Goal: Task Accomplishment & Management: Use online tool/utility

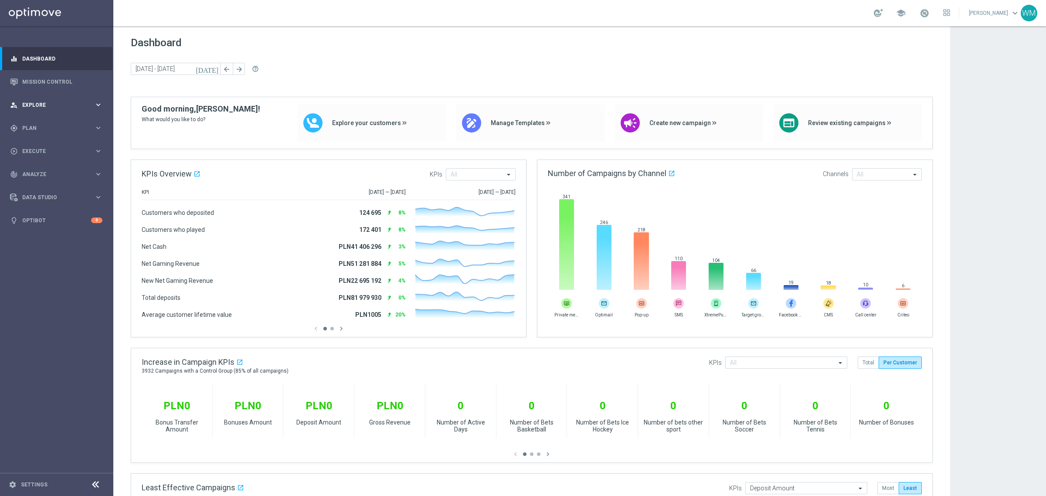
click at [65, 109] on div "person_search Explore keyboard_arrow_right" at bounding box center [56, 104] width 112 height 23
click at [48, 276] on span "Analyze" at bounding box center [58, 278] width 72 height 5
click at [50, 191] on link "Customer 360" at bounding box center [57, 192] width 68 height 7
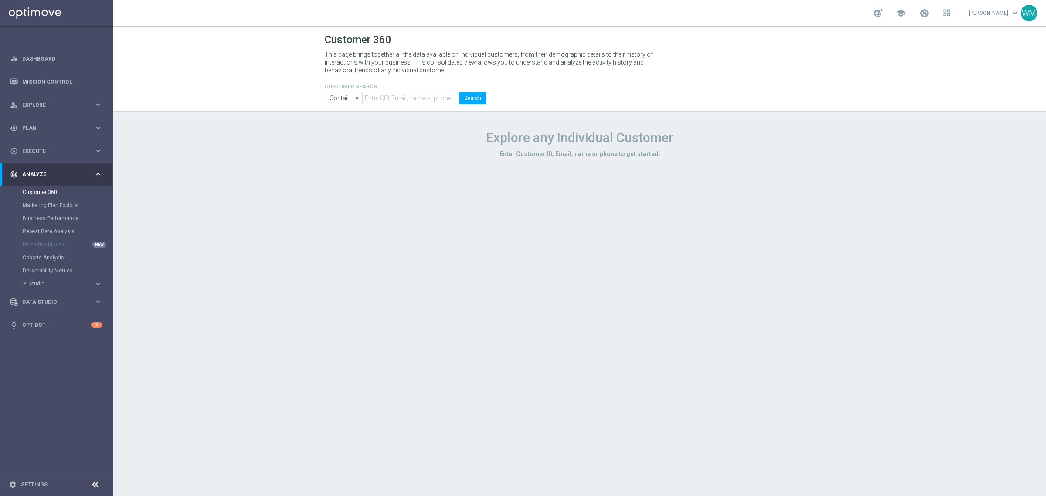
click at [398, 113] on div "Customer 360 This page brings together all the data available on individual cus…" at bounding box center [579, 261] width 933 height 470
click at [402, 100] on input "text" at bounding box center [408, 98] width 93 height 12
paste input "WAGER_MEDIAN"
type input "WAGER_MEDIAN"
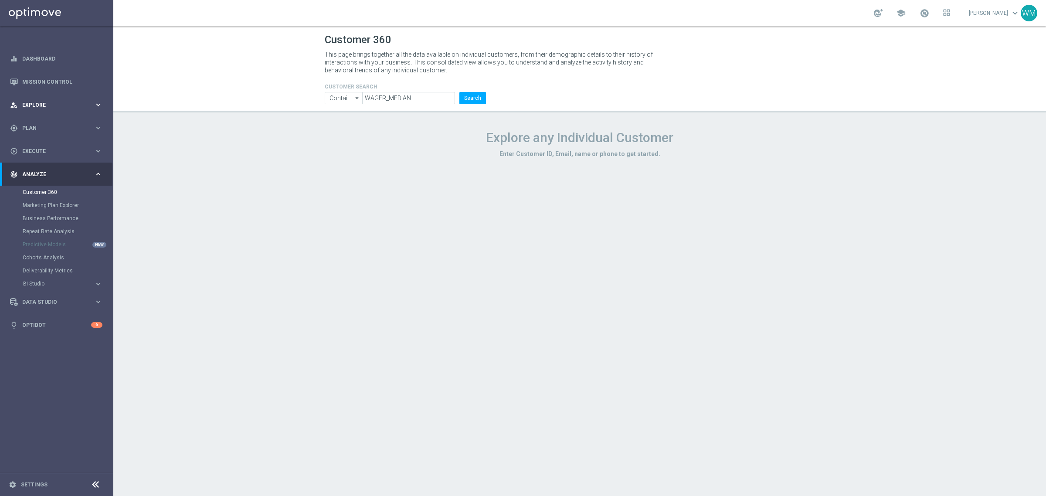
click at [37, 112] on div "person_search Explore keyboard_arrow_right" at bounding box center [56, 104] width 112 height 23
click at [46, 123] on link "Customer Explorer" at bounding box center [57, 122] width 68 height 7
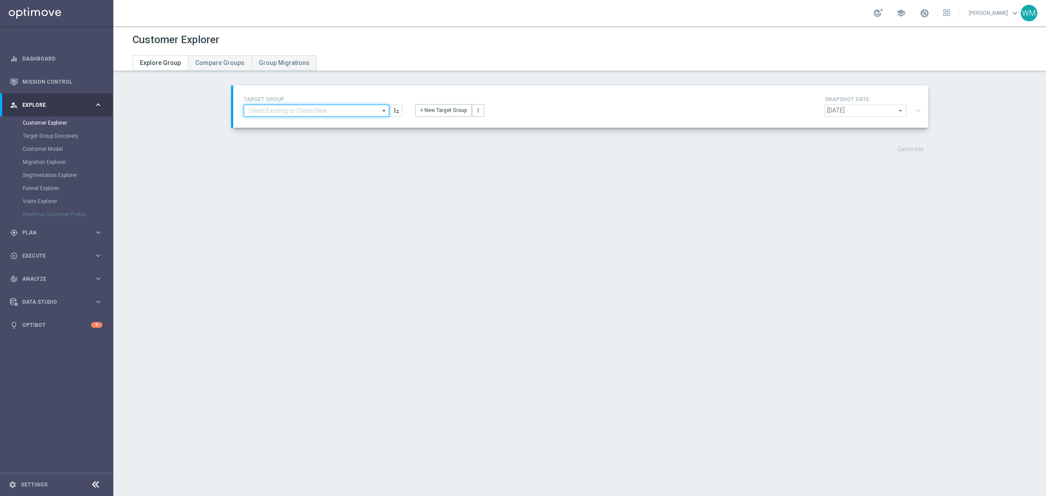
click at [275, 116] on input at bounding box center [317, 111] width 146 height 12
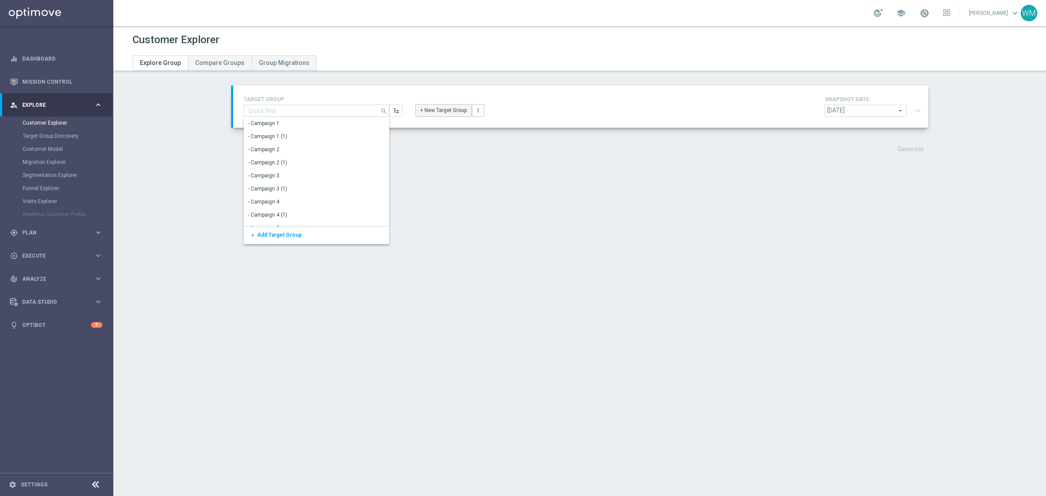
click at [429, 109] on button "+ New Target Group" at bounding box center [444, 110] width 56 height 12
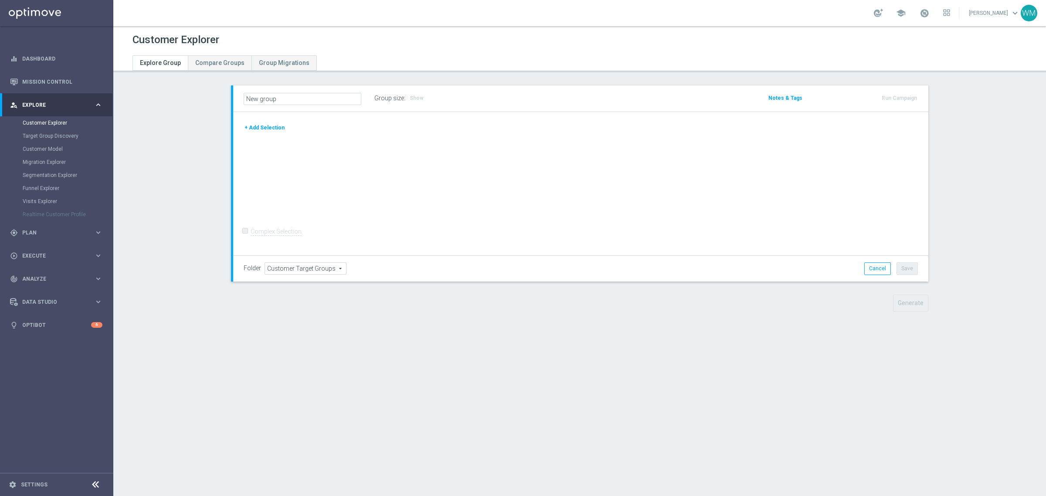
click at [267, 134] on div "+ Add Selection" at bounding box center [581, 131] width 688 height 16
click at [265, 127] on button "+ Add Selection" at bounding box center [265, 128] width 42 height 10
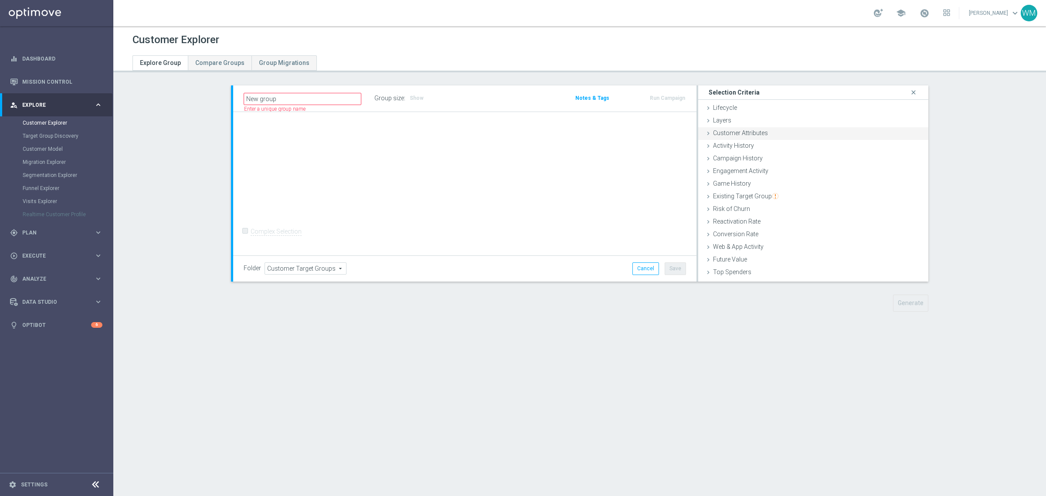
click at [755, 134] on span "Customer Attributes" at bounding box center [740, 132] width 55 height 7
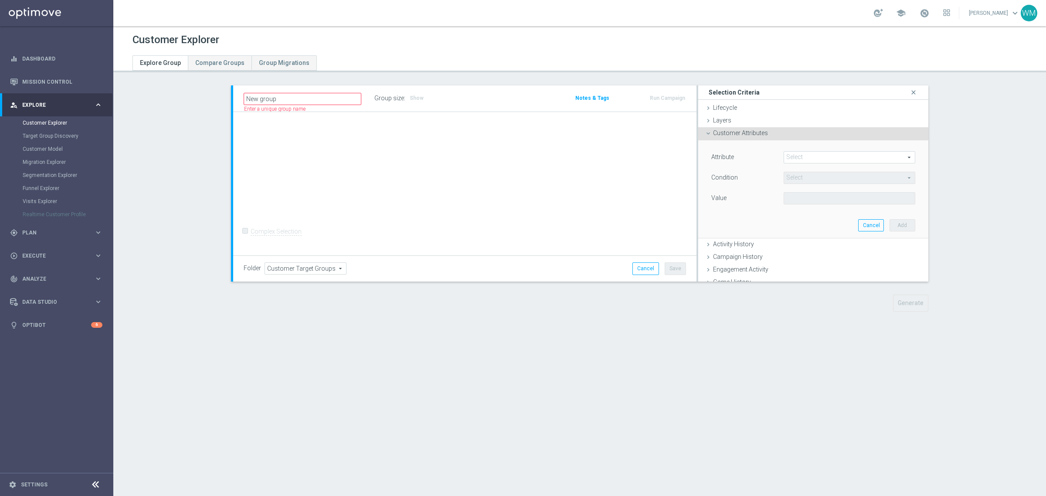
click at [788, 153] on span at bounding box center [849, 157] width 131 height 11
click at [0, 0] on input "search" at bounding box center [0, 0] width 0 height 0
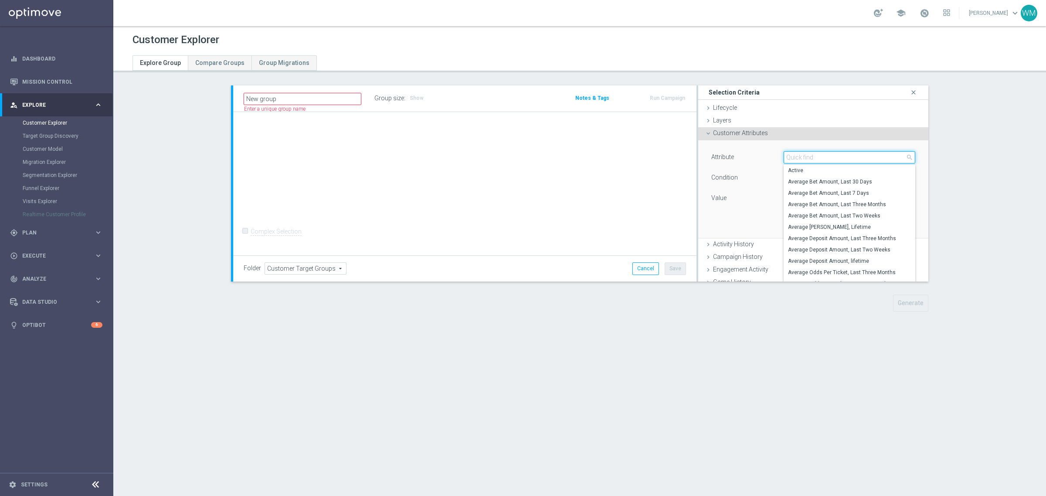
click at [789, 153] on input "search" at bounding box center [850, 157] width 132 height 12
paste input "WAGER_MEDIAN"
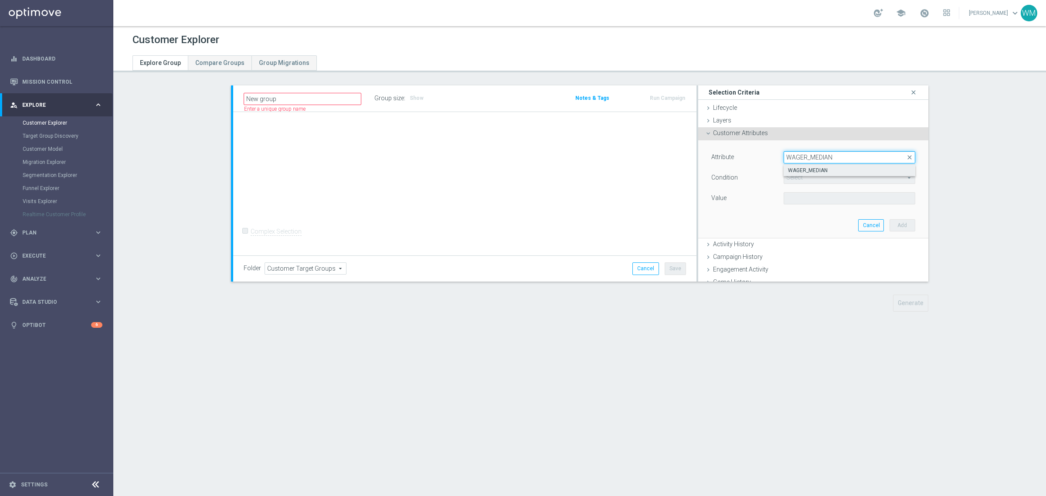
type input "WAGER_MEDIAN"
click at [793, 170] on span "WAGER_MEDIAN" at bounding box center [849, 170] width 123 height 7
type input "WAGER_MEDIAN"
type input "="
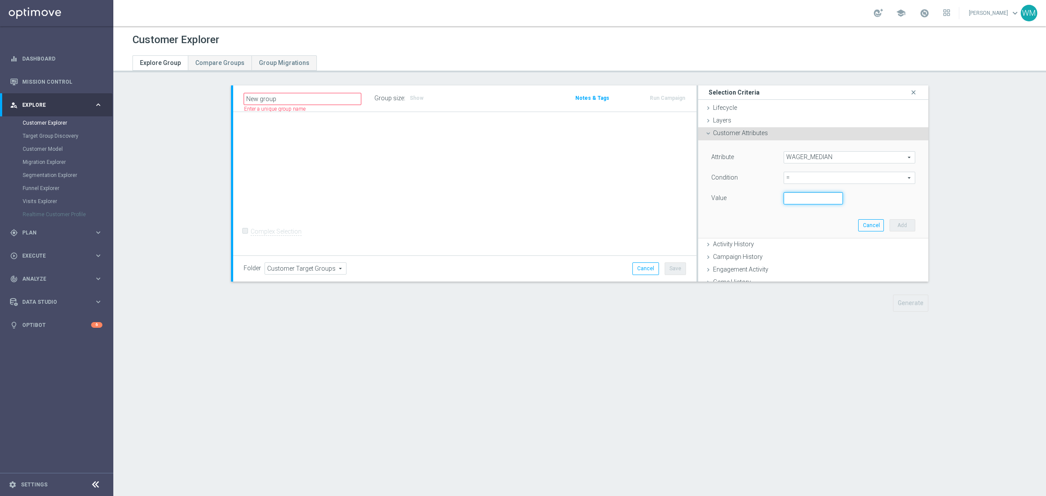
click at [788, 197] on input "number" at bounding box center [813, 198] width 59 height 12
type input "100"
click at [890, 230] on button "Add" at bounding box center [903, 225] width 26 height 12
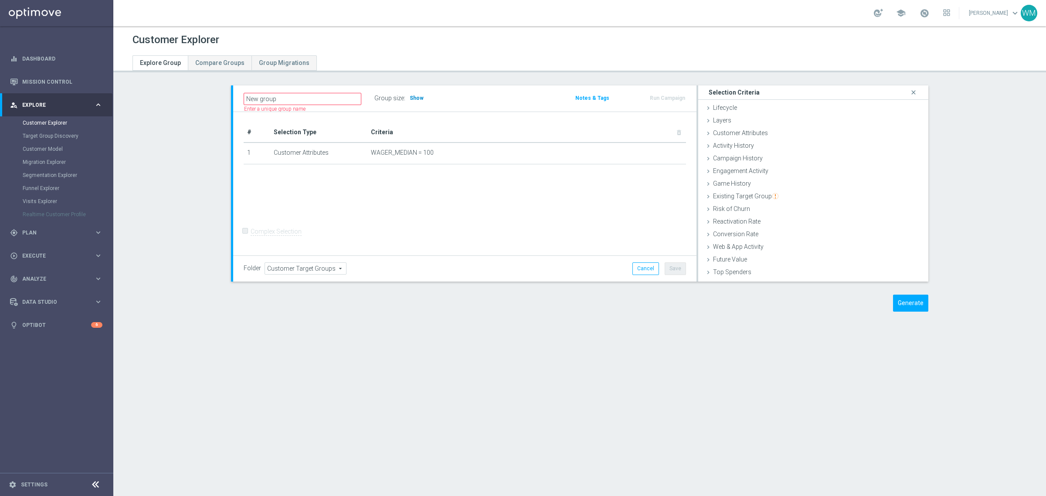
click at [414, 96] on span "Show" at bounding box center [417, 98] width 14 height 6
drag, startPoint x: 453, startPoint y: 154, endPoint x: 263, endPoint y: 152, distance: 190.5
click at [263, 152] on tr "1 Customer Attributes WAGER_MEDIAN = 100 mode_edit delete_forever" at bounding box center [465, 154] width 443 height 22
click at [263, 152] on td "1" at bounding box center [257, 154] width 27 height 22
drag, startPoint x: 263, startPoint y: 152, endPoint x: 437, endPoint y: 157, distance: 174.1
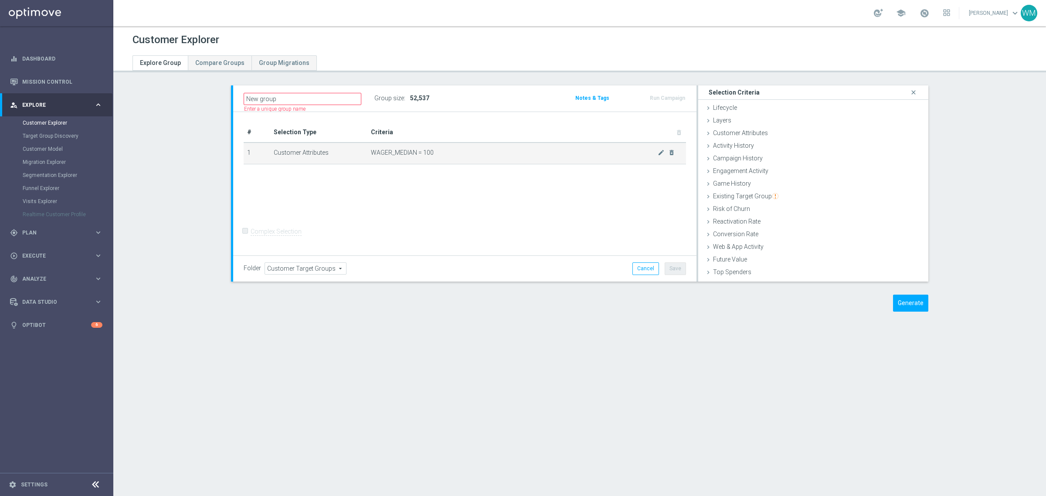
click at [437, 157] on tr "1 Customer Attributes WAGER_MEDIAN = 100 mode_edit delete_forever" at bounding box center [465, 154] width 443 height 22
click at [437, 157] on td "WAGER_MEDIAN = 100 mode_edit delete_forever" at bounding box center [527, 154] width 319 height 22
click at [749, 133] on span "Customer Attributes" at bounding box center [740, 132] width 55 height 7
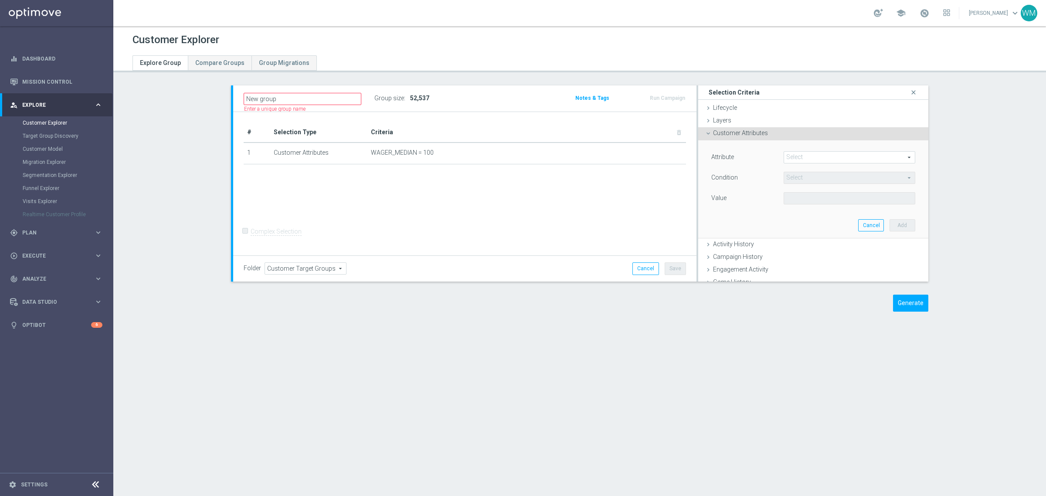
click at [789, 157] on span at bounding box center [849, 157] width 131 height 11
click at [0, 0] on input "search" at bounding box center [0, 0] width 0 height 0
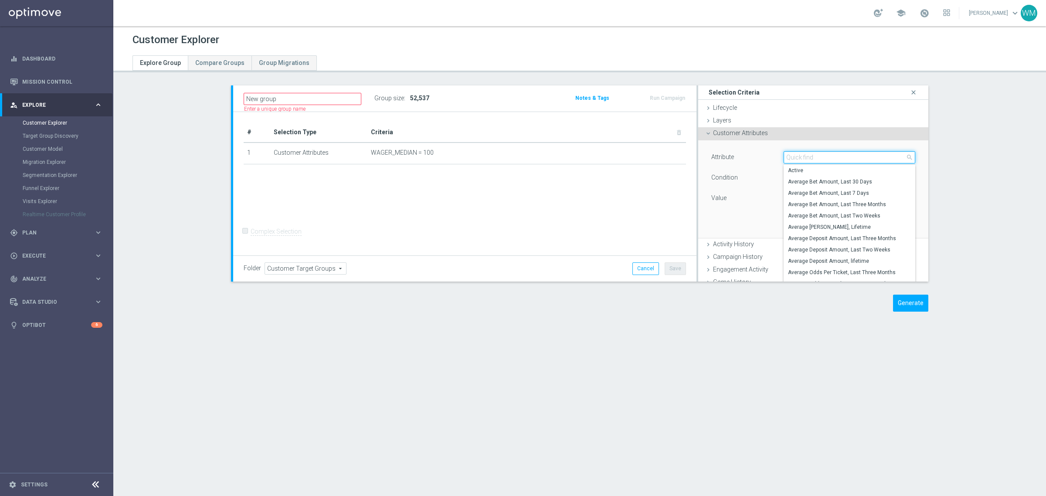
click at [789, 157] on input "search" at bounding box center [850, 157] width 132 height 12
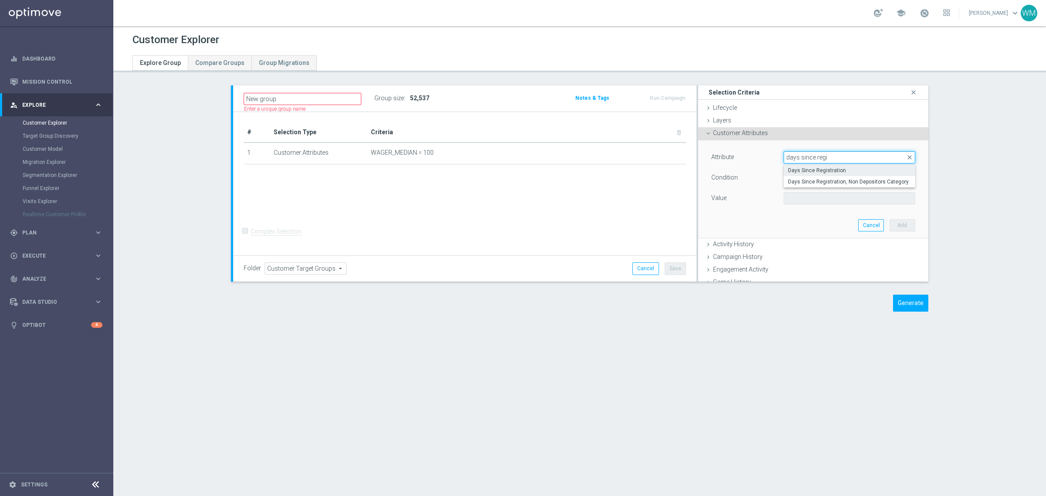
type input "days since regi"
click at [788, 166] on label "Days Since Registration" at bounding box center [850, 170] width 132 height 11
type input "Days Since Registration"
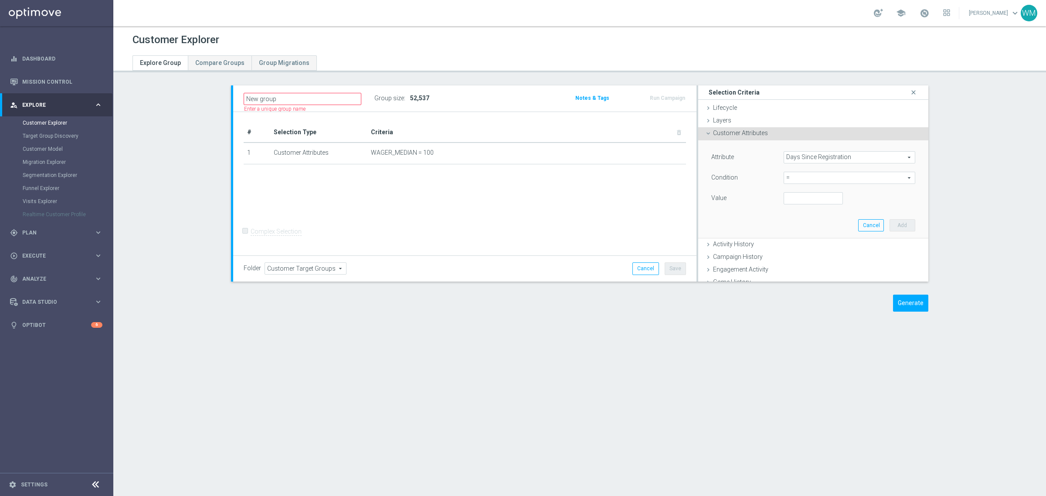
click at [784, 180] on span "=" at bounding box center [849, 177] width 131 height 11
click at [792, 190] on span "<" at bounding box center [849, 190] width 123 height 7
type input "<"
click at [798, 206] on div "Value" at bounding box center [813, 199] width 217 height 14
click at [789, 200] on input "number" at bounding box center [813, 198] width 59 height 12
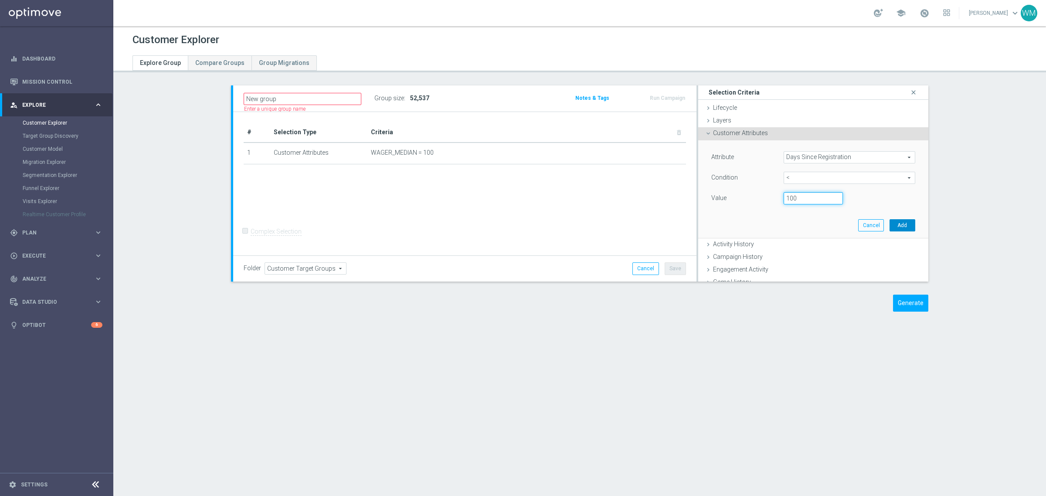
type input "100"
click at [890, 231] on button "Add" at bounding box center [903, 225] width 26 height 12
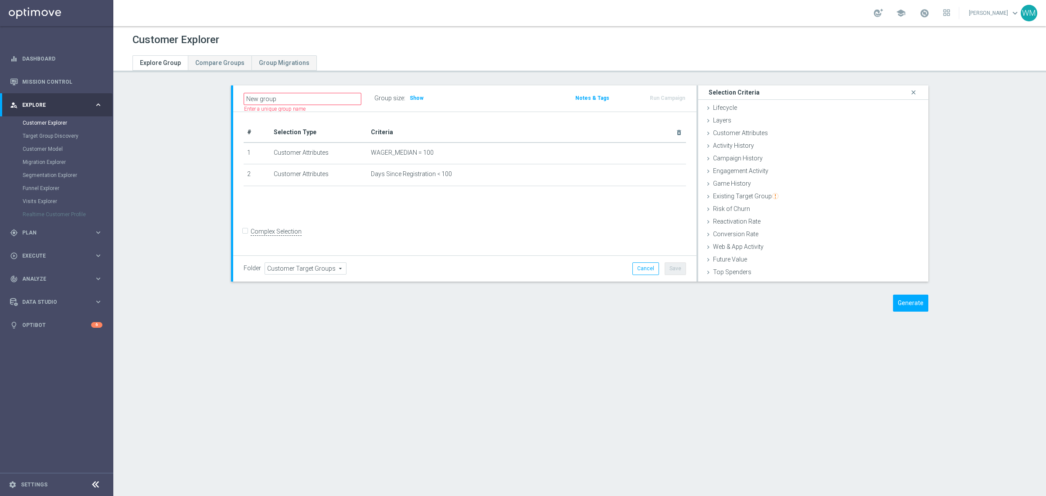
click at [906, 293] on div "New group Name length must be more than 2 characters Name length must be under …" at bounding box center [580, 204] width 732 height 239
click at [906, 300] on button "Generate" at bounding box center [910, 303] width 35 height 17
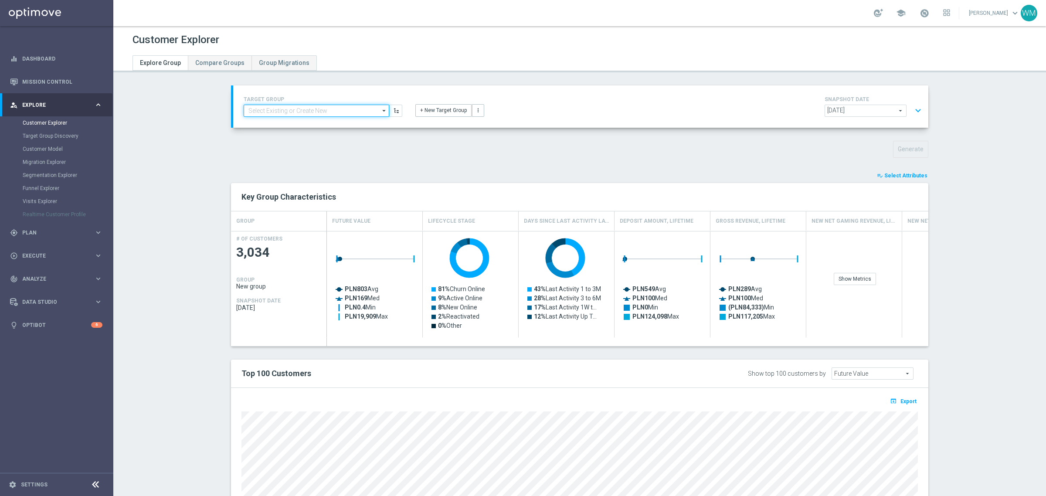
click at [334, 111] on input at bounding box center [317, 111] width 146 height 12
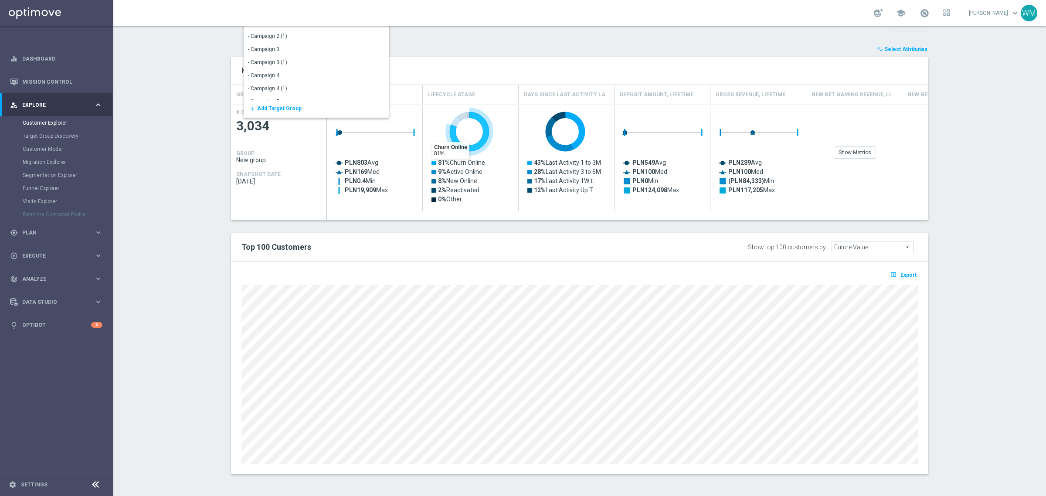
scroll to position [127, 0]
click at [188, 188] on section "TARGET GROUP search Show Selected 0 of NaN - Campaign 1" at bounding box center [579, 223] width 933 height 528
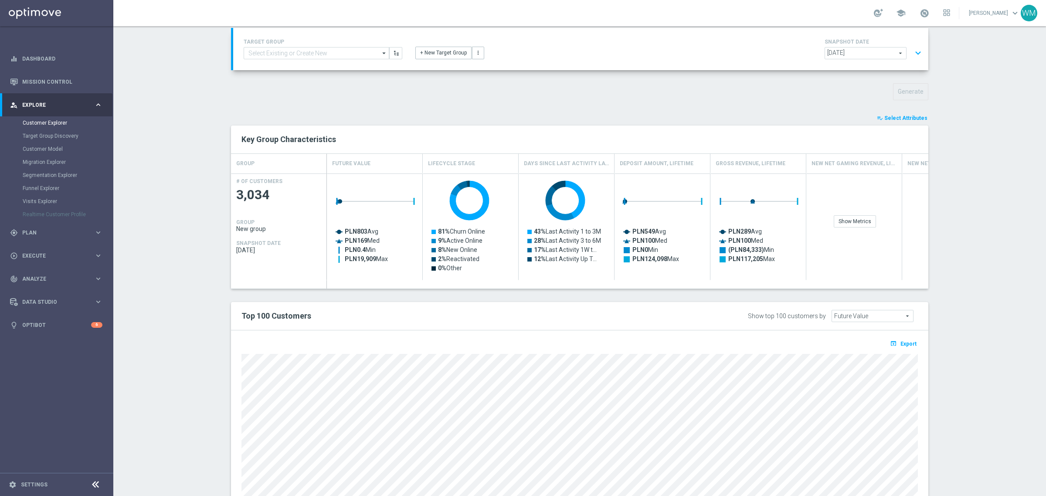
scroll to position [0, 0]
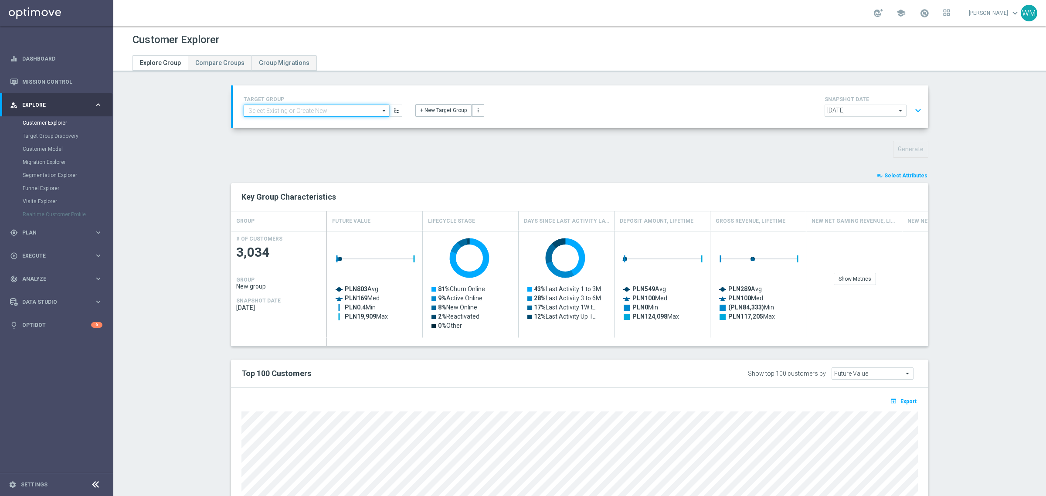
click at [296, 109] on input at bounding box center [317, 111] width 146 height 12
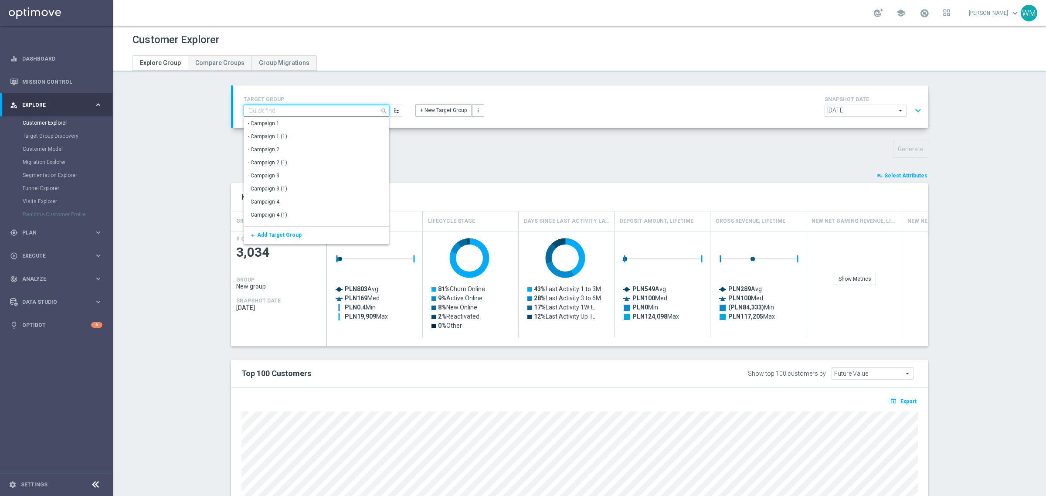
click at [296, 109] on input at bounding box center [317, 111] width 146 height 12
paste input "3373778"
type input "3373778"
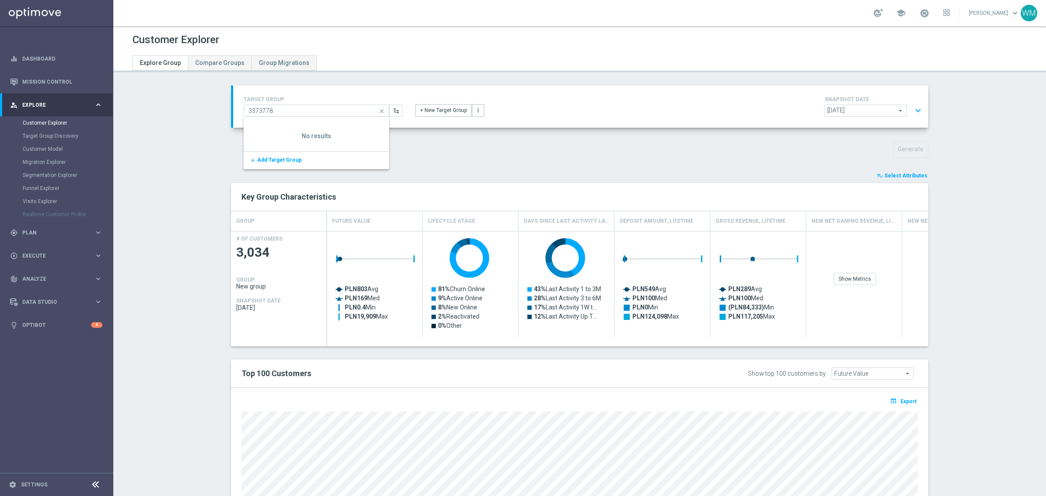
click at [188, 162] on section "TARGET GROUP 3373778 close Show Selected 0 of NaN" at bounding box center [579, 349] width 933 height 528
click at [893, 175] on span "Select Attributes" at bounding box center [906, 176] width 43 height 6
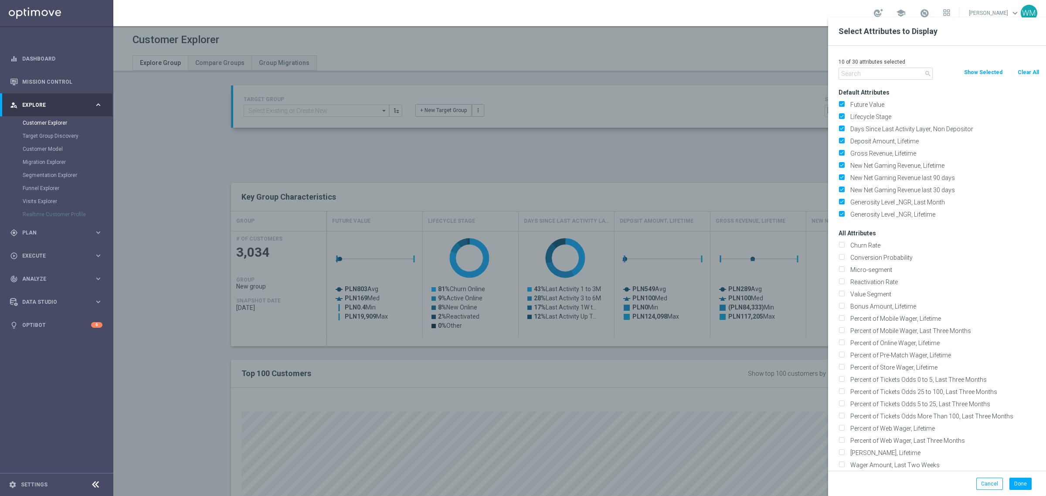
click at [1021, 73] on button "Clear All" at bounding box center [1028, 73] width 23 height 10
checkbox input "false"
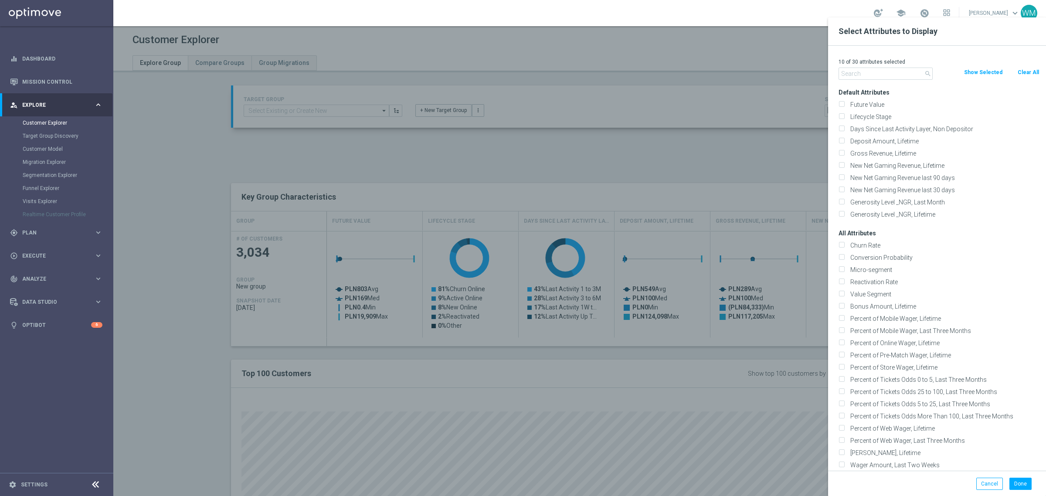
checkbox input "false"
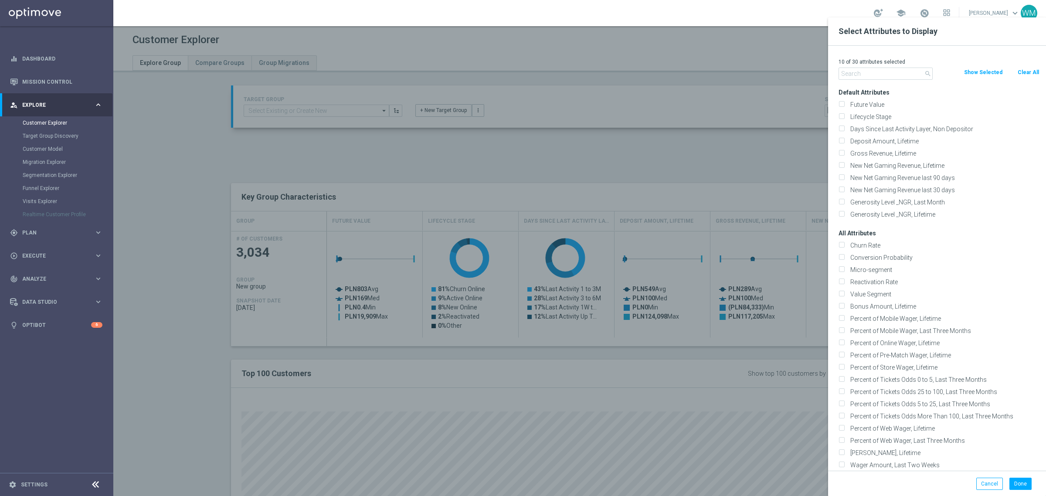
checkbox input "false"
click at [921, 70] on input "text" at bounding box center [886, 74] width 94 height 12
type input ","
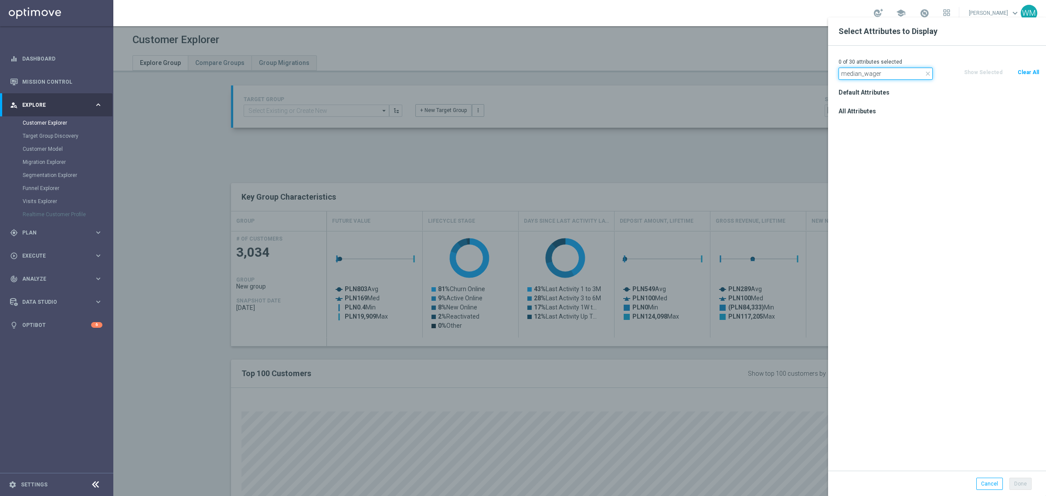
click at [893, 75] on input "median_wager" at bounding box center [886, 74] width 94 height 12
type input "median"
click at [756, 140] on div at bounding box center [636, 265] width 1046 height 496
click at [860, 125] on label "WAGER_MEDIAN" at bounding box center [944, 123] width 192 height 8
click at [845, 125] on input "WAGER_MEDIAN" at bounding box center [842, 125] width 6 height 6
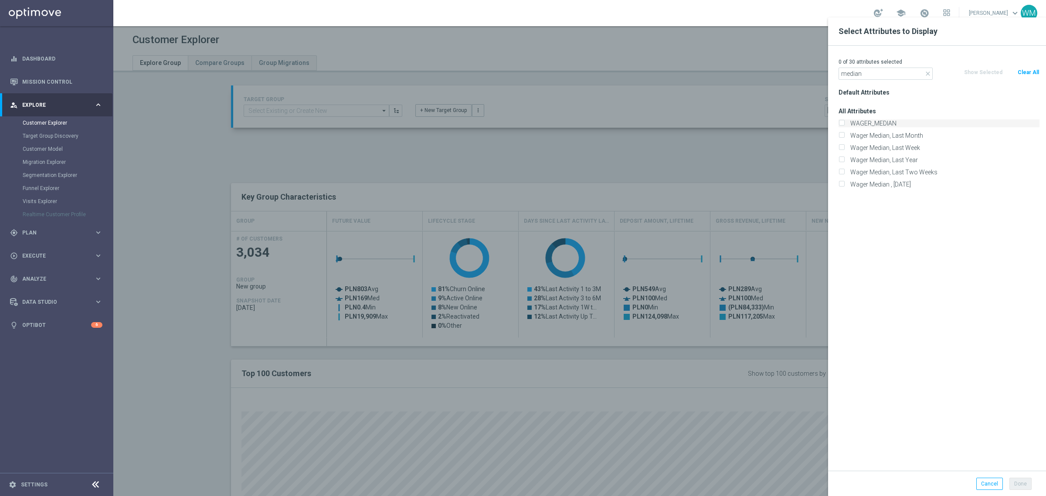
checkbox input "true"
click at [1017, 482] on button "Done" at bounding box center [1021, 484] width 22 height 12
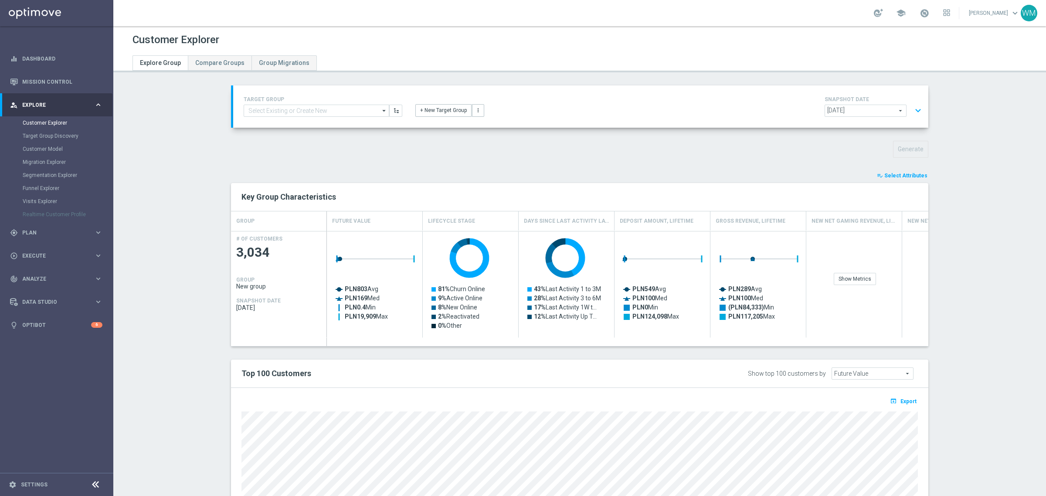
type input "Search"
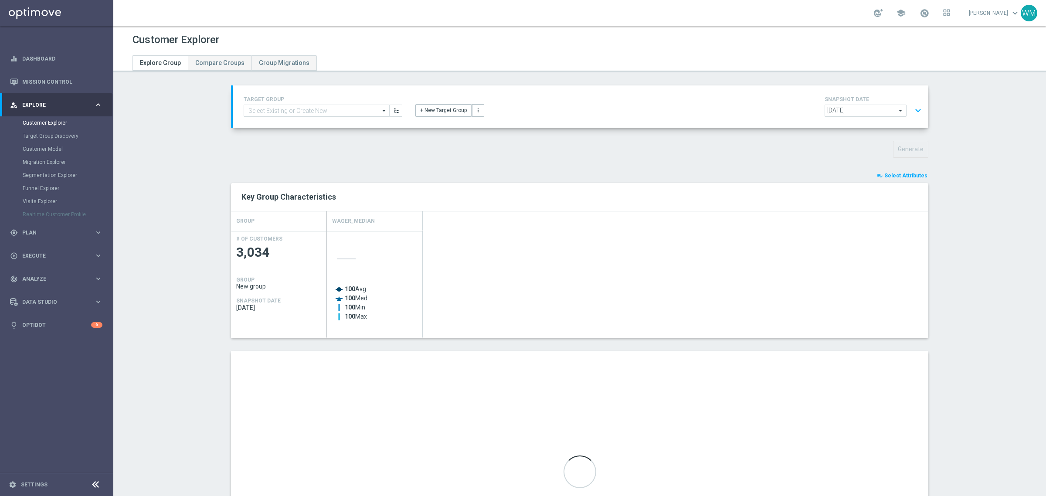
click at [916, 108] on button "expand_more" at bounding box center [918, 110] width 13 height 17
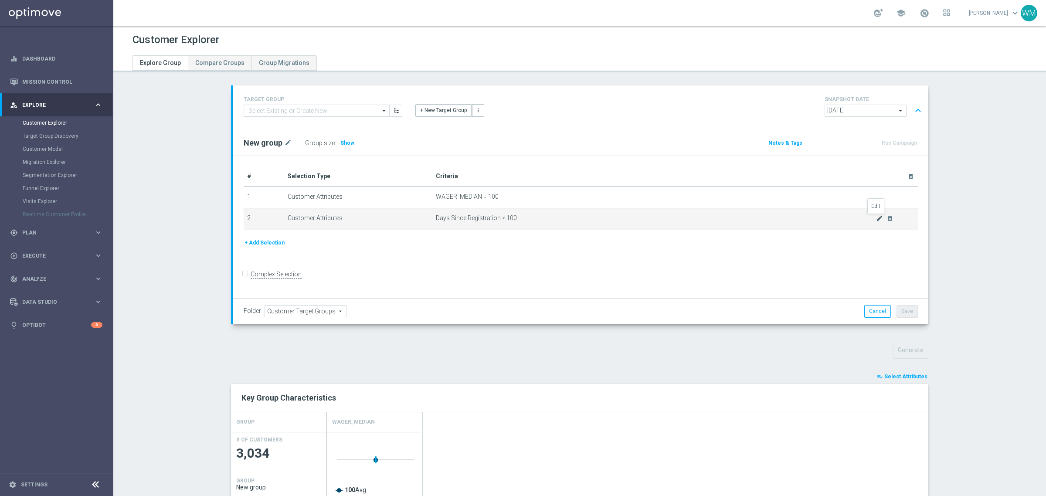
click at [876, 219] on icon "mode_edit" at bounding box center [879, 218] width 7 height 7
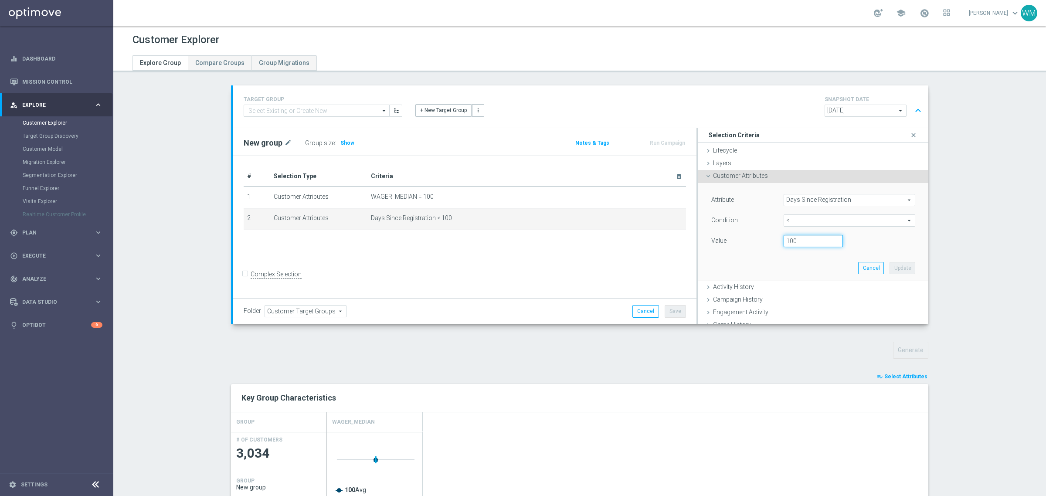
click at [818, 242] on input "100" at bounding box center [813, 241] width 59 height 12
type input "10"
click at [897, 269] on button "Update" at bounding box center [903, 268] width 26 height 12
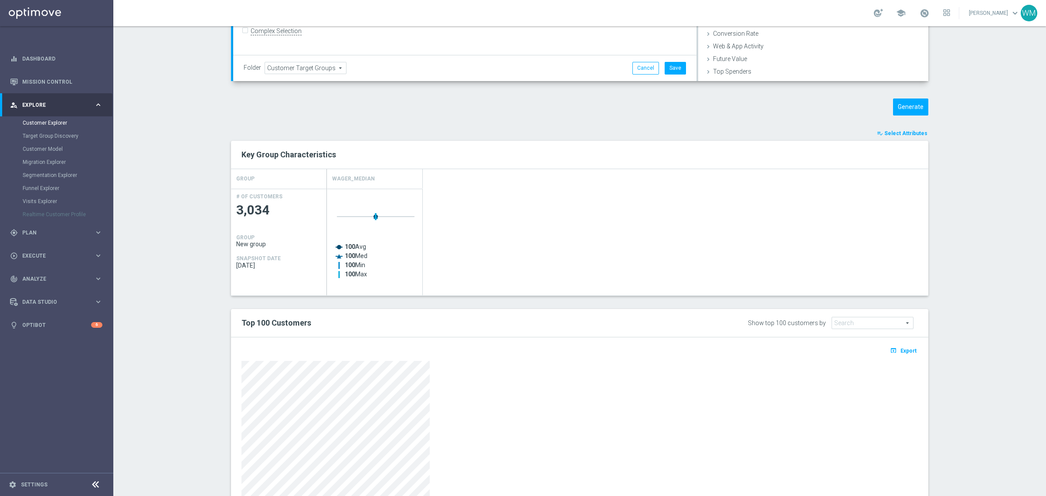
scroll to position [320, 0]
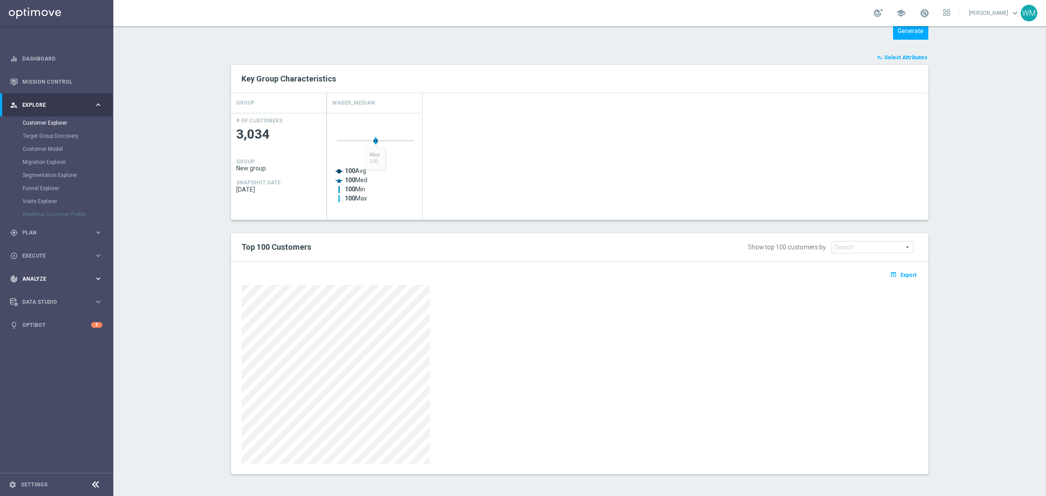
click at [36, 286] on div "track_changes Analyze keyboard_arrow_right" at bounding box center [56, 278] width 112 height 23
click at [37, 301] on span "Data Studio" at bounding box center [58, 301] width 72 height 5
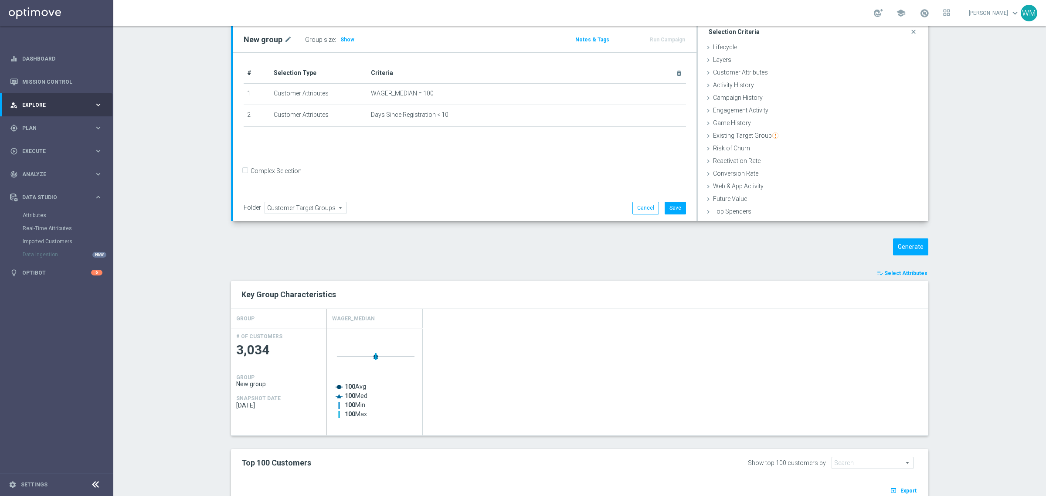
scroll to position [0, 0]
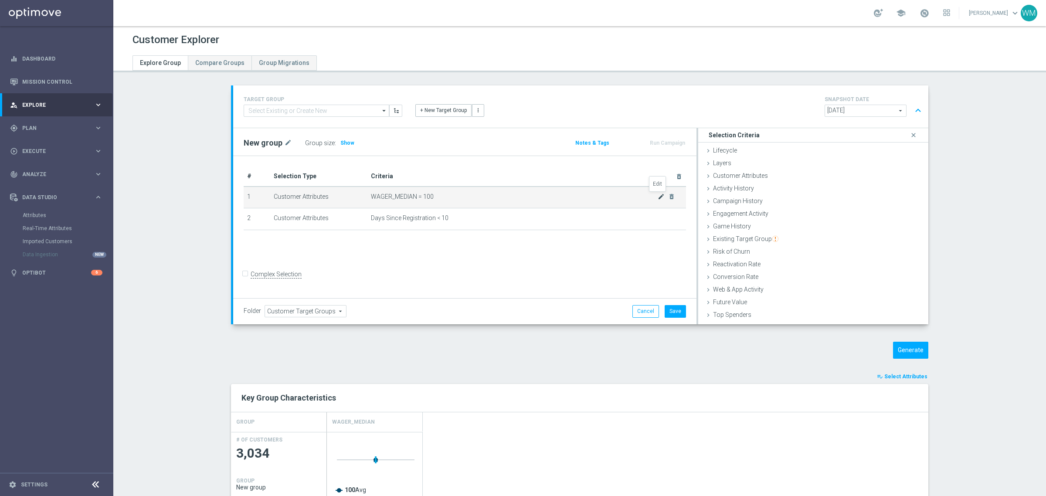
click at [658, 194] on icon "mode_edit" at bounding box center [661, 196] width 7 height 7
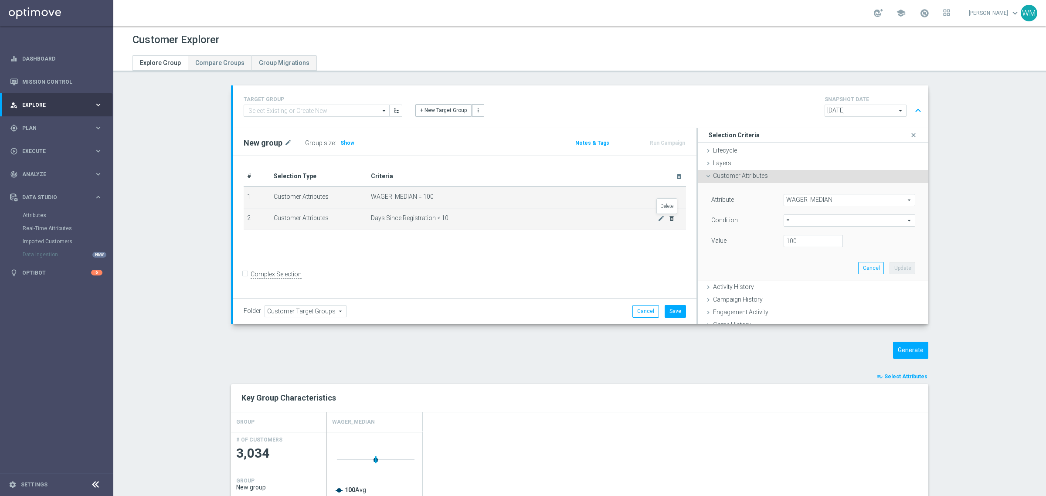
click at [668, 218] on icon "delete_forever" at bounding box center [671, 218] width 7 height 7
click at [840, 197] on span "WAGER_MEDIAN" at bounding box center [849, 199] width 131 height 11
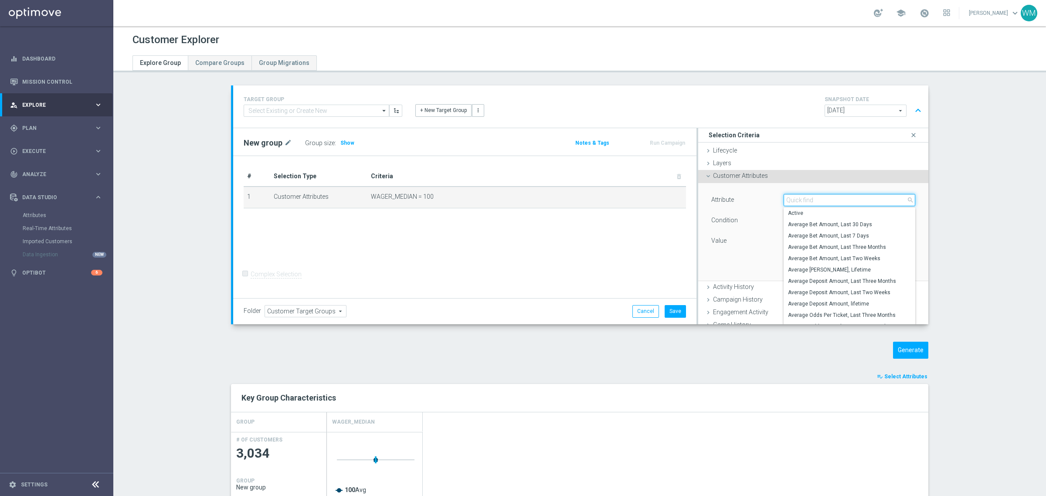
click at [840, 197] on input "search" at bounding box center [850, 200] width 132 height 12
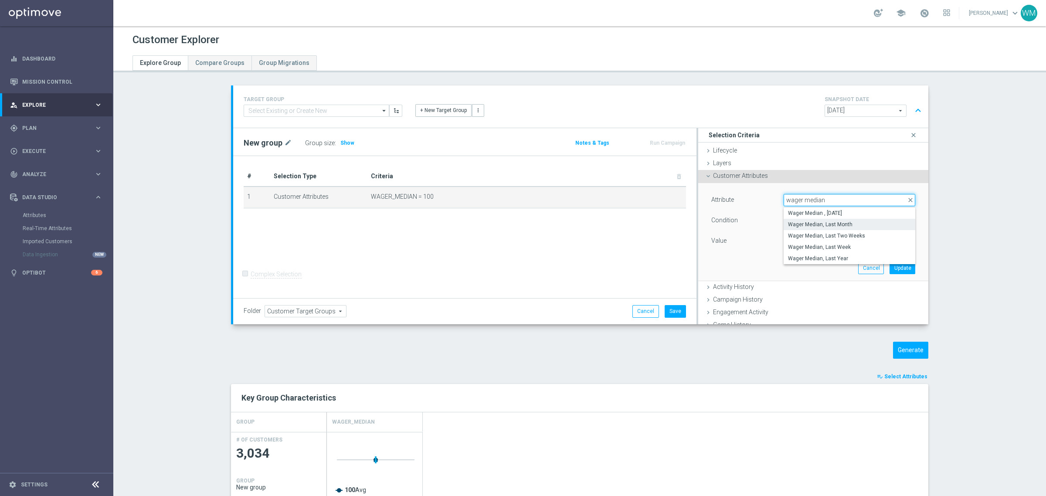
type input "wager median"
click at [826, 224] on span "Wager Median, Last Month" at bounding box center [849, 224] width 123 height 7
type input "Wager Median, Last Month"
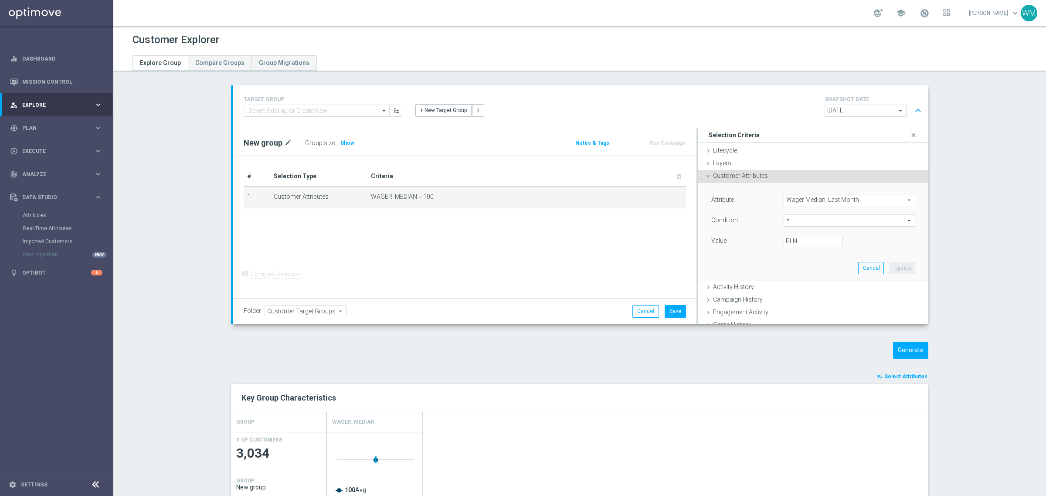
click at [803, 224] on span "=" at bounding box center [849, 220] width 131 height 11
click at [808, 301] on span "between" at bounding box center [849, 301] width 123 height 7
type input "between"
click at [802, 237] on input "PLN" at bounding box center [813, 241] width 59 height 12
type input "1000"
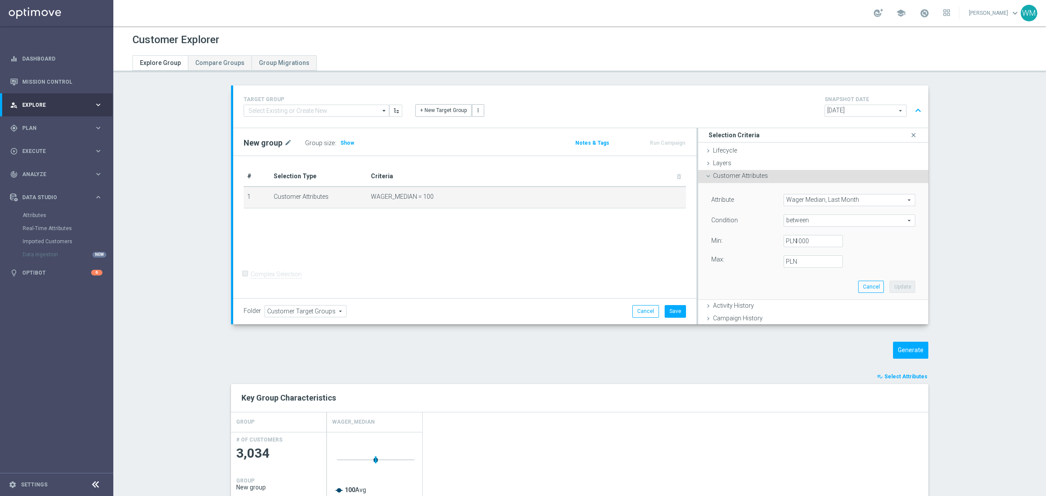
click at [781, 278] on div "Attribute Wager Median, Last Month Wager Median, Last Month arrow_drop_down sea…" at bounding box center [813, 241] width 217 height 116
click at [805, 256] on input "PLN" at bounding box center [813, 262] width 59 height 12
type input "500"
click at [810, 243] on input "1000" at bounding box center [813, 241] width 59 height 12
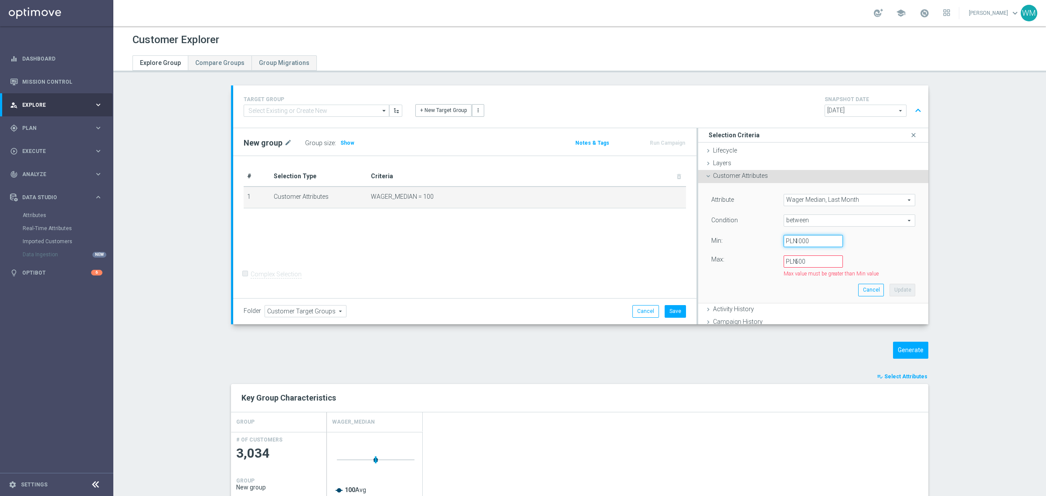
click at [810, 243] on input "1000" at bounding box center [813, 241] width 59 height 12
type input "500"
click at [815, 264] on input "500" at bounding box center [813, 262] width 59 height 12
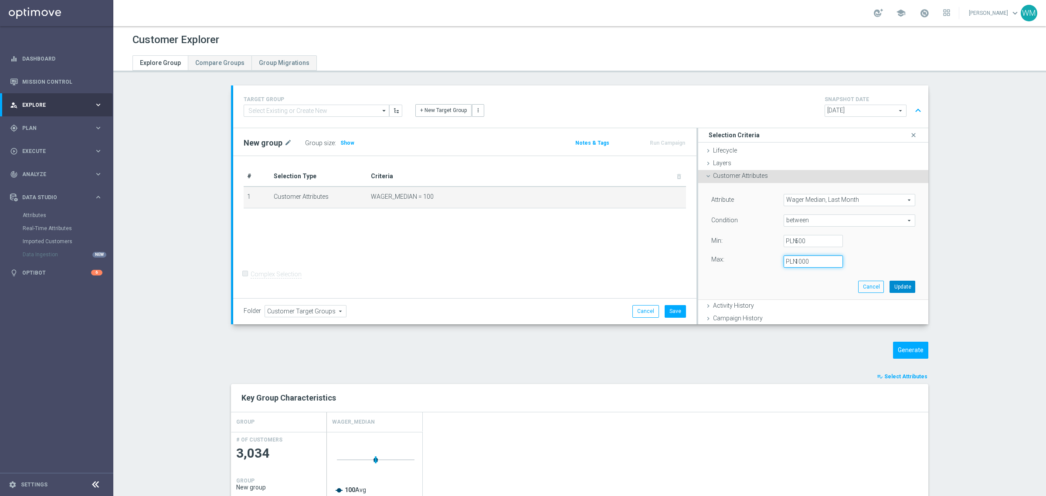
type input "1000"
click at [890, 292] on button "Update" at bounding box center [903, 287] width 26 height 12
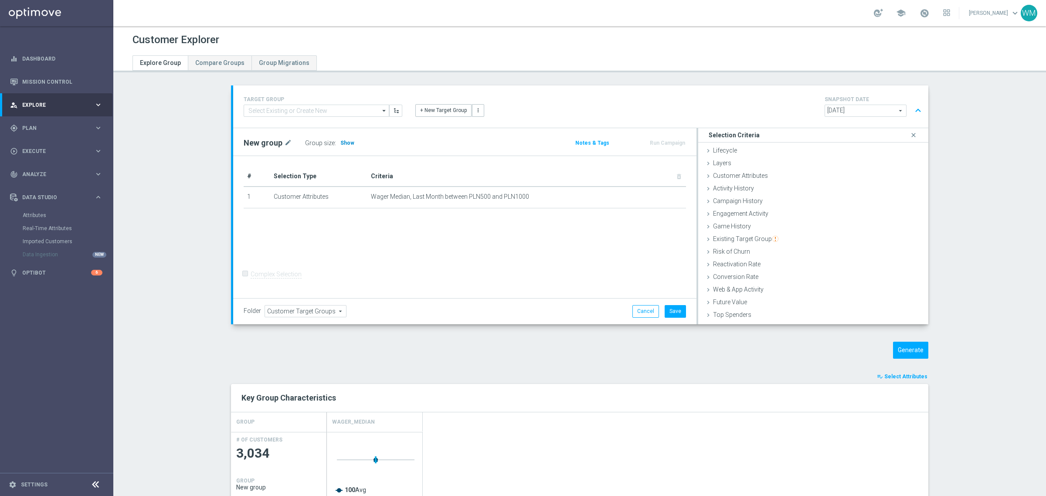
click at [345, 140] on h3 "Show" at bounding box center [348, 143] width 16 height 10
click at [763, 175] on div "Customer Attributes done selection updated" at bounding box center [813, 176] width 230 height 13
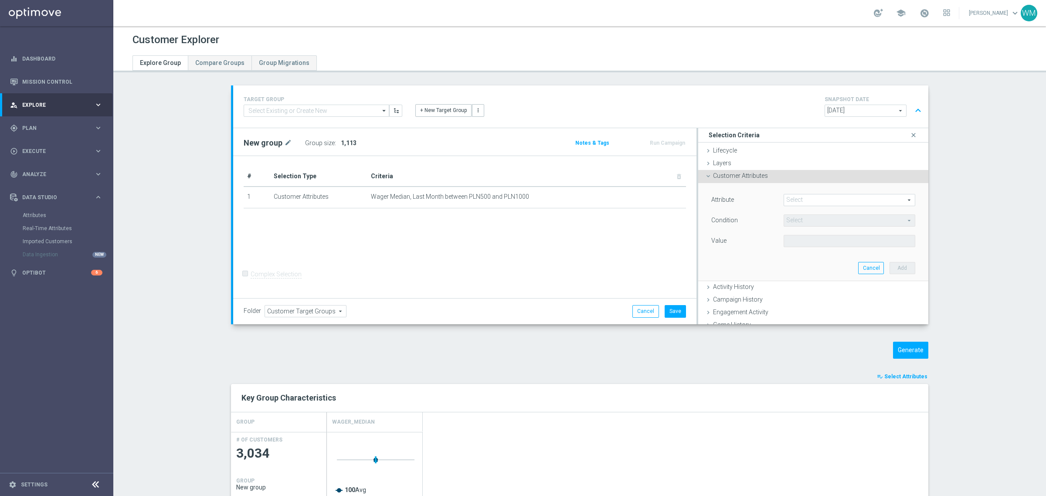
click at [799, 195] on span at bounding box center [849, 199] width 131 height 11
click at [0, 0] on input "search" at bounding box center [0, 0] width 0 height 0
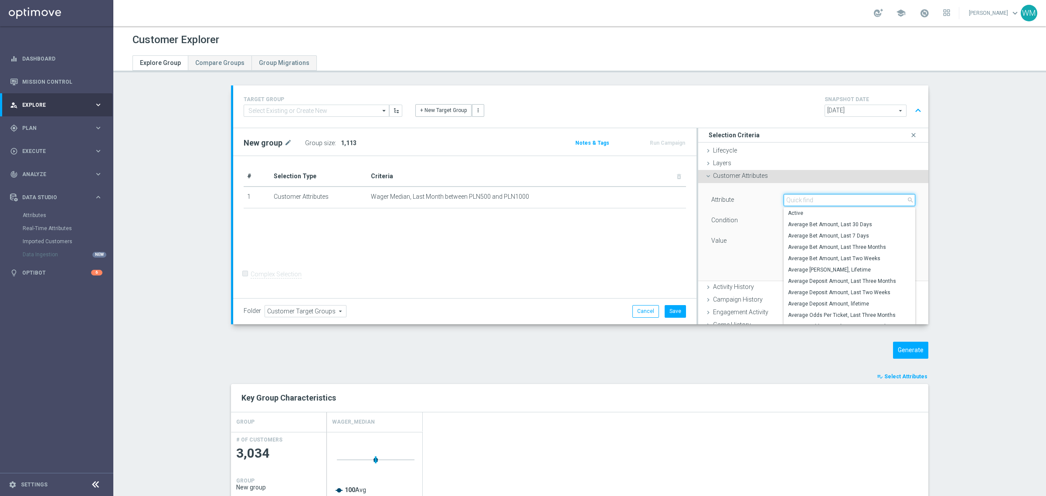
click at [799, 195] on input "search" at bounding box center [850, 200] width 132 height 12
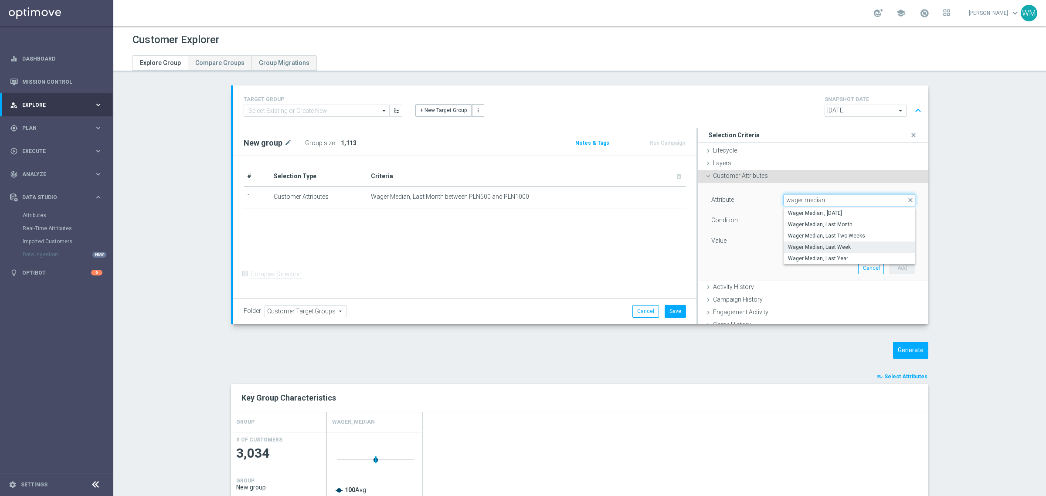
type input "wager median"
click at [840, 244] on span "Wager Median, Last Week" at bounding box center [849, 247] width 123 height 7
type input "Wager Median, Last Week"
click at [809, 221] on span "=" at bounding box center [849, 220] width 131 height 11
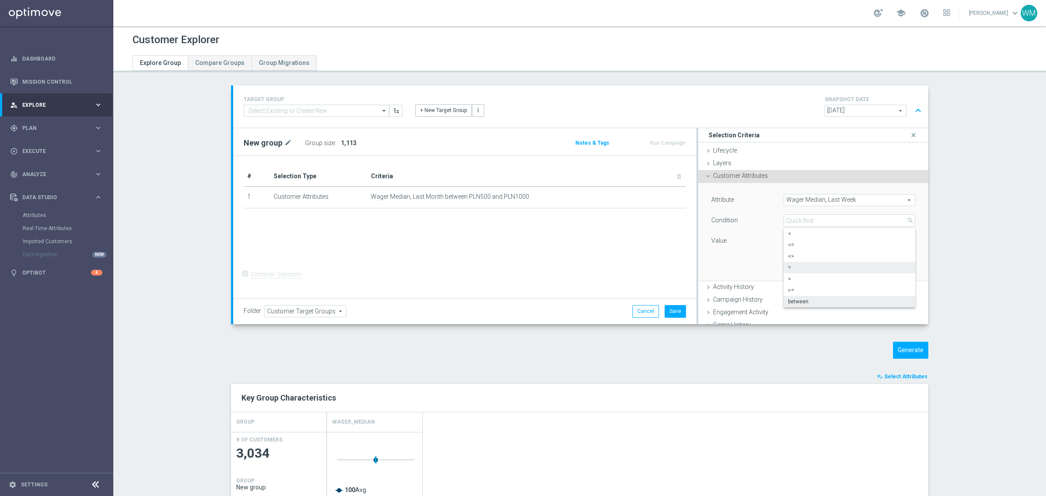
click at [799, 299] on span "between" at bounding box center [849, 301] width 123 height 7
type input "between"
click at [800, 244] on input "PLN" at bounding box center [813, 241] width 59 height 12
type input "250"
type input "500"
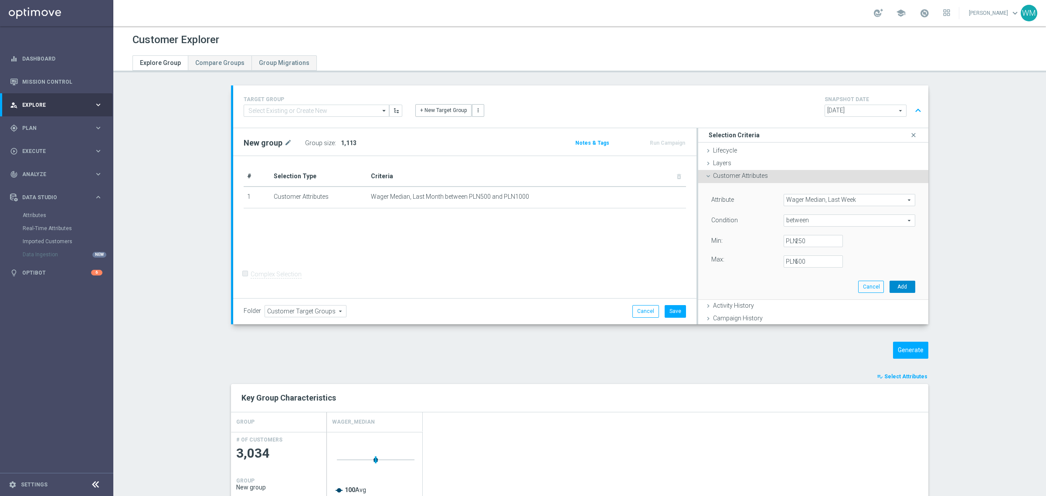
click at [890, 293] on button "Add" at bounding box center [903, 287] width 26 height 12
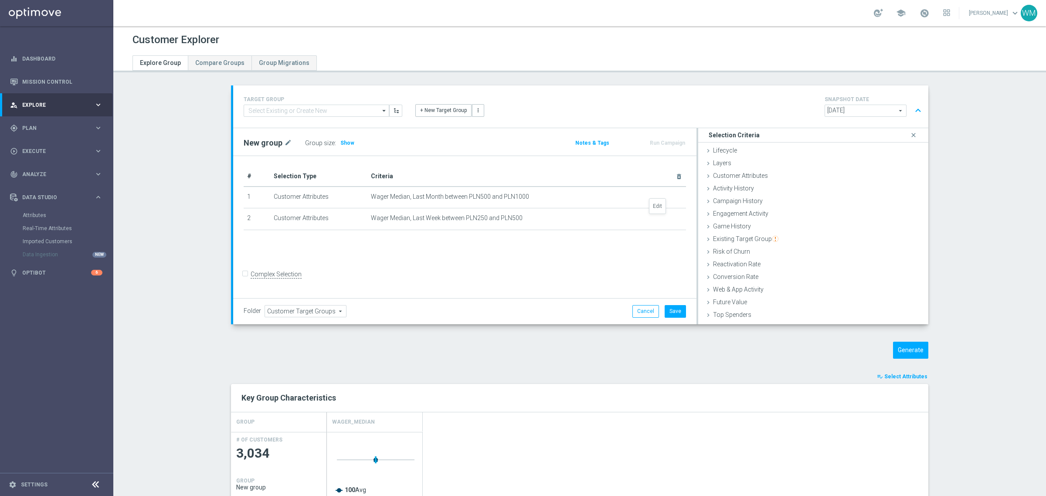
drag, startPoint x: 657, startPoint y: 219, endPoint x: 661, endPoint y: 256, distance: 36.8
click at [0, 0] on icon "mode_edit" at bounding box center [0, 0] width 0 height 0
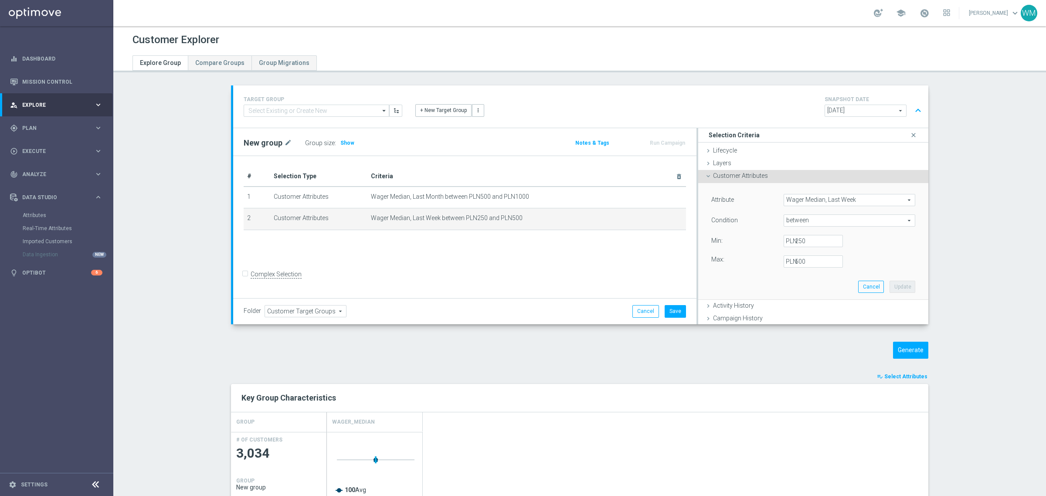
click at [798, 232] on div "Attribute Wager Median, Last Week Wager Median, Last Week arrow_drop_down searc…" at bounding box center [814, 231] width 204 height 74
click at [796, 240] on input "250" at bounding box center [813, 241] width 59 height 12
type input "125"
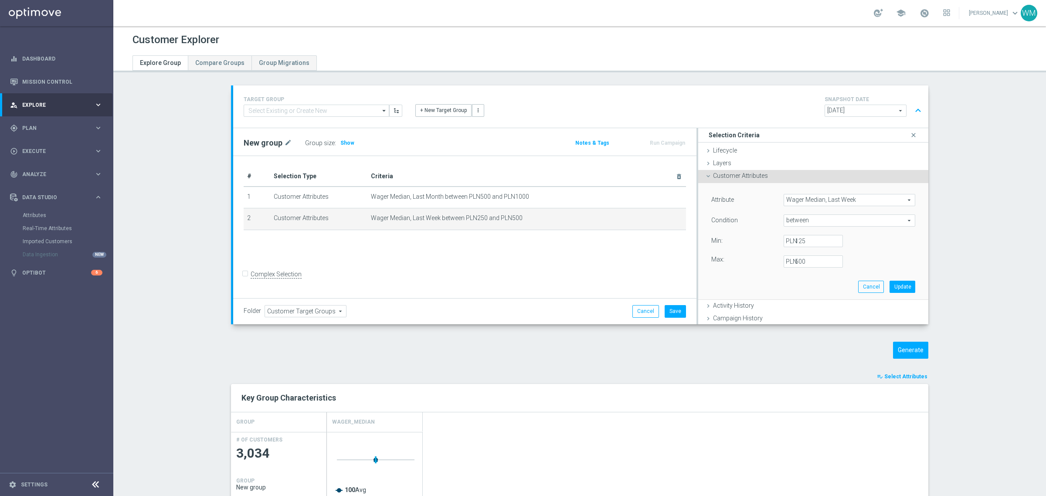
click at [790, 262] on label "PLN" at bounding box center [790, 262] width 9 height 8
click at [790, 262] on input "500" at bounding box center [813, 262] width 59 height 12
click at [793, 262] on input "500" at bounding box center [813, 262] width 59 height 12
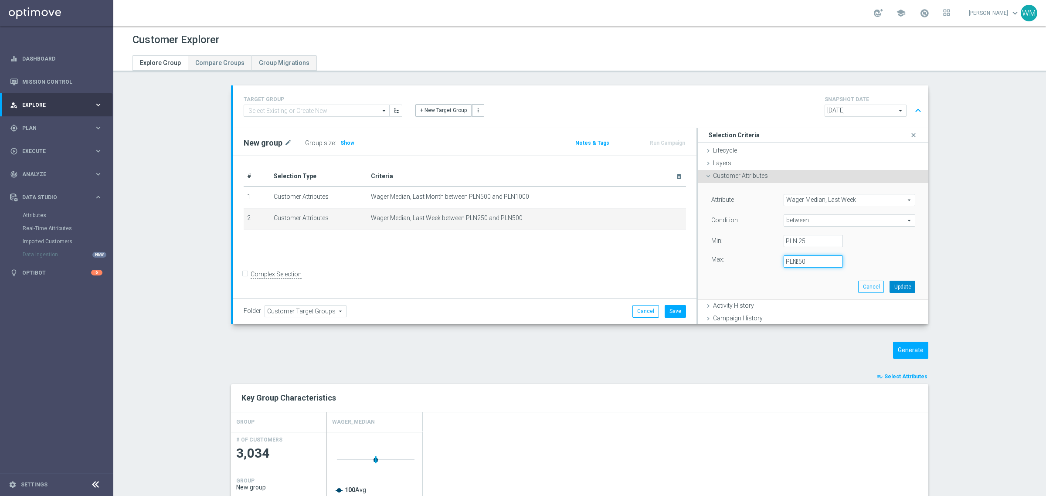
type input "250"
click at [899, 286] on button "Update" at bounding box center [903, 287] width 26 height 12
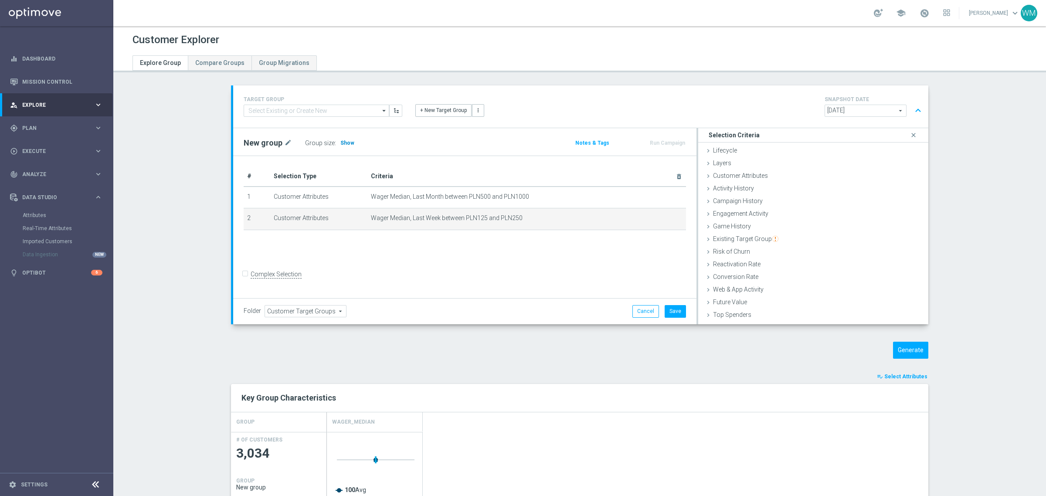
click at [344, 139] on h3 "Show" at bounding box center [348, 143] width 16 height 10
click at [746, 180] on div "Customer Attributes done selection updated" at bounding box center [813, 176] width 230 height 13
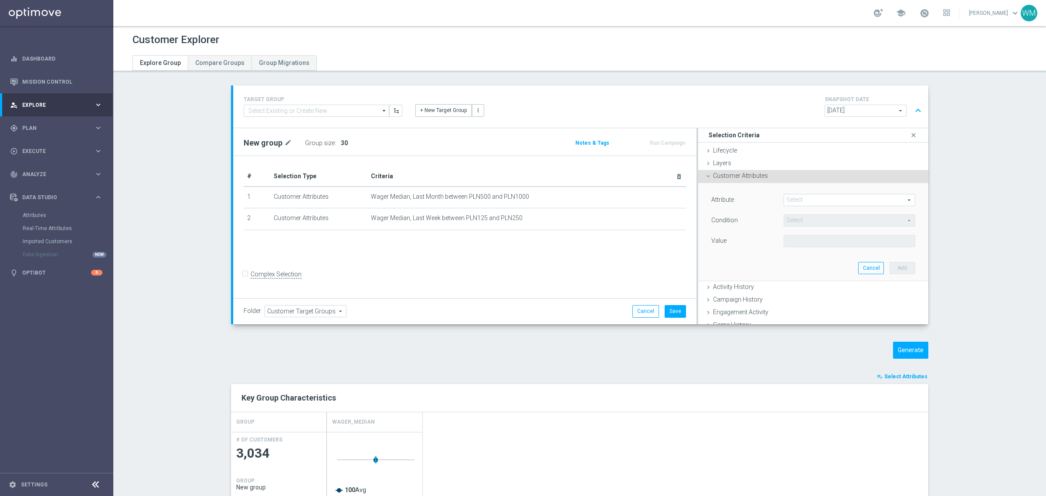
click at [795, 201] on span at bounding box center [849, 199] width 131 height 11
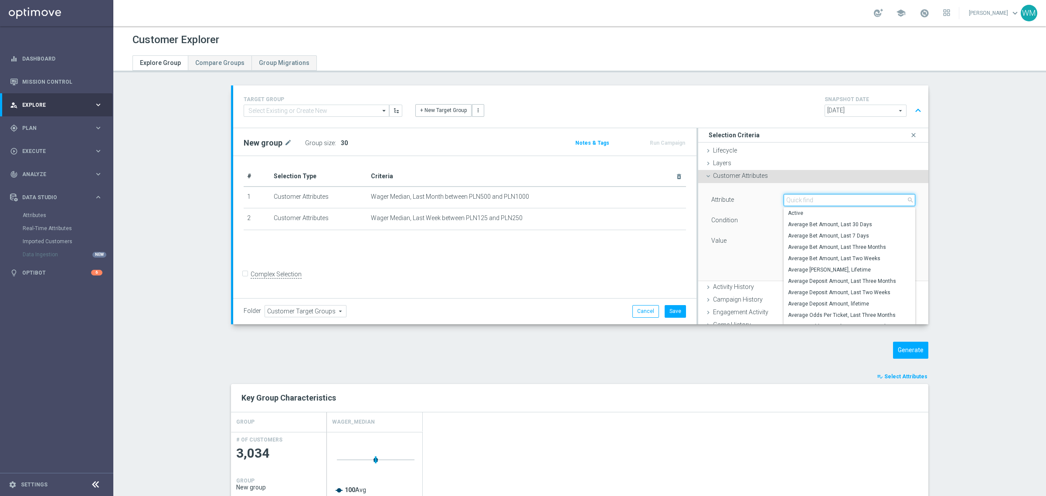
click at [795, 201] on input "search" at bounding box center [850, 200] width 132 height 12
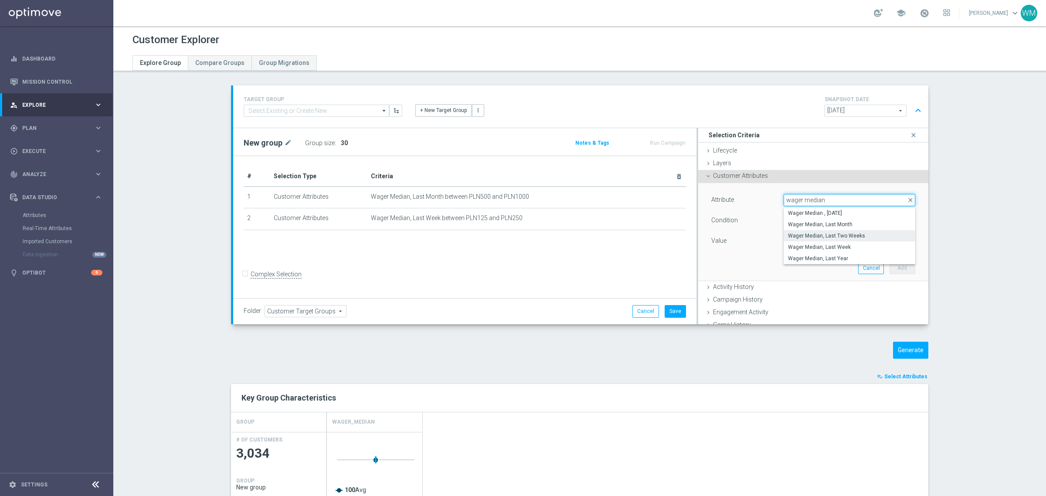
type input "wager median"
click at [864, 238] on span "Wager Median, Last Two Weeks" at bounding box center [849, 235] width 123 height 7
type input "Wager Median, Last Two Weeks"
click at [802, 219] on span "=" at bounding box center [849, 220] width 131 height 11
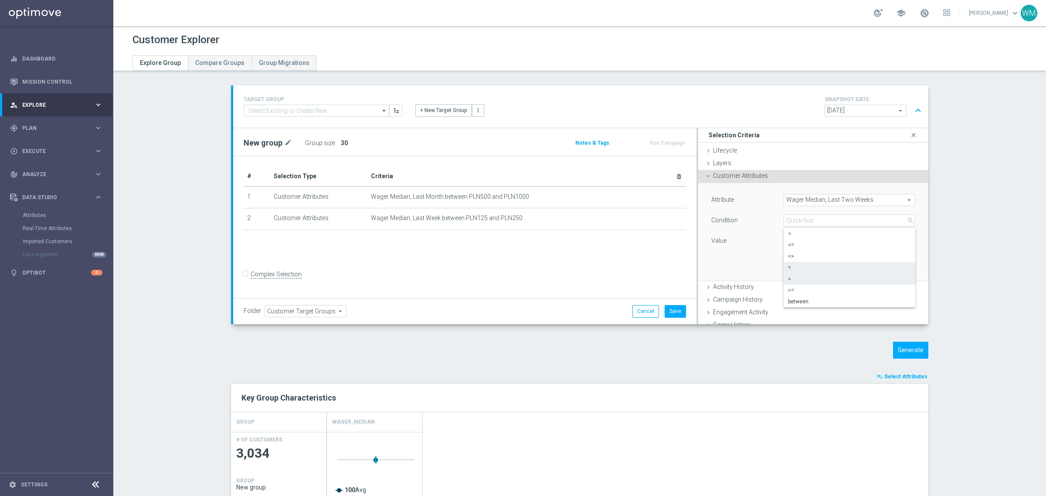
click at [802, 279] on span ">" at bounding box center [849, 279] width 123 height 7
type input ">"
click at [799, 238] on input "PLN" at bounding box center [813, 241] width 59 height 12
type input "250"
click at [892, 265] on button "Add" at bounding box center [903, 268] width 26 height 12
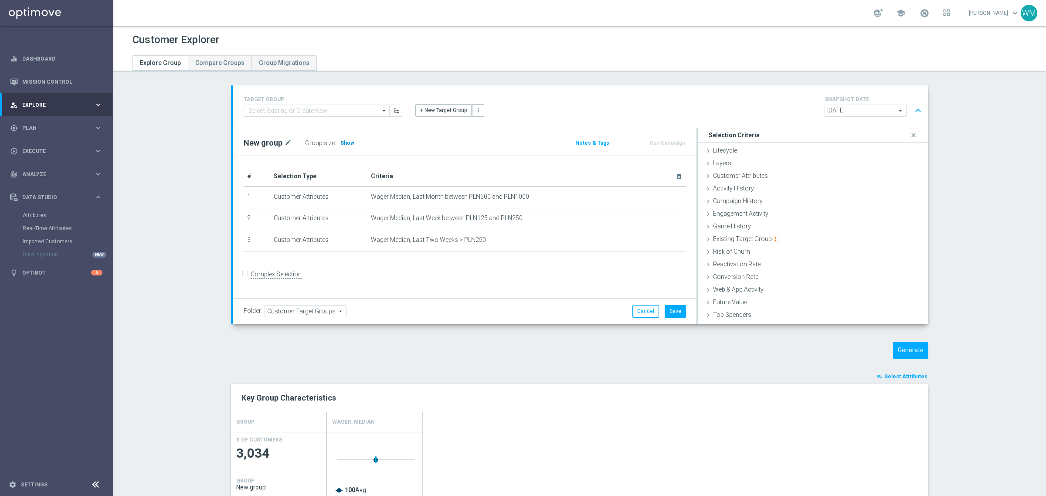
click at [343, 141] on span "Show" at bounding box center [348, 143] width 14 height 6
click at [425, 263] on div "+ Add Selection" at bounding box center [465, 262] width 456 height 7
click at [893, 355] on button "Generate" at bounding box center [910, 350] width 35 height 17
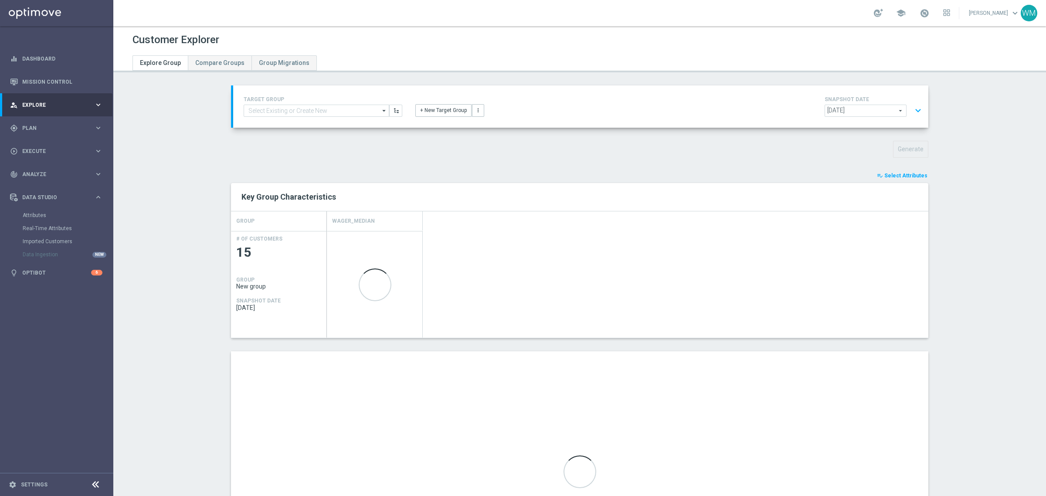
scroll to position [119, 0]
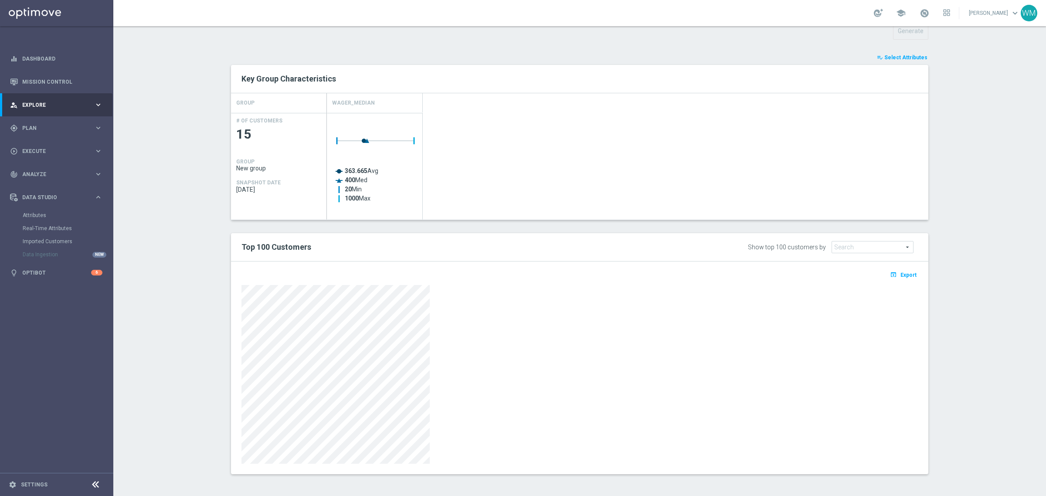
click at [915, 59] on span "Select Attributes" at bounding box center [906, 58] width 43 height 6
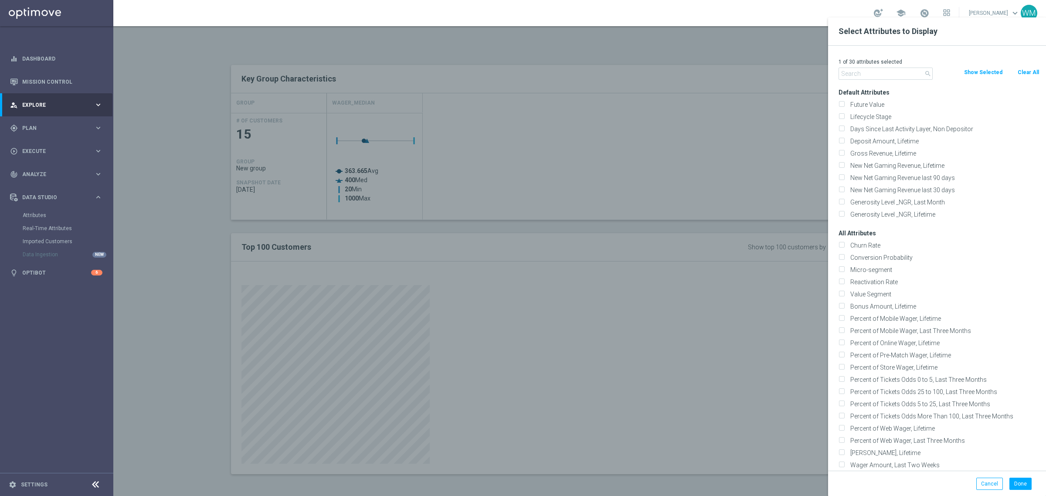
click at [1028, 68] on button "Clear All" at bounding box center [1028, 73] width 23 height 10
checkbox input "false"
click at [893, 70] on input "text" at bounding box center [886, 74] width 94 height 12
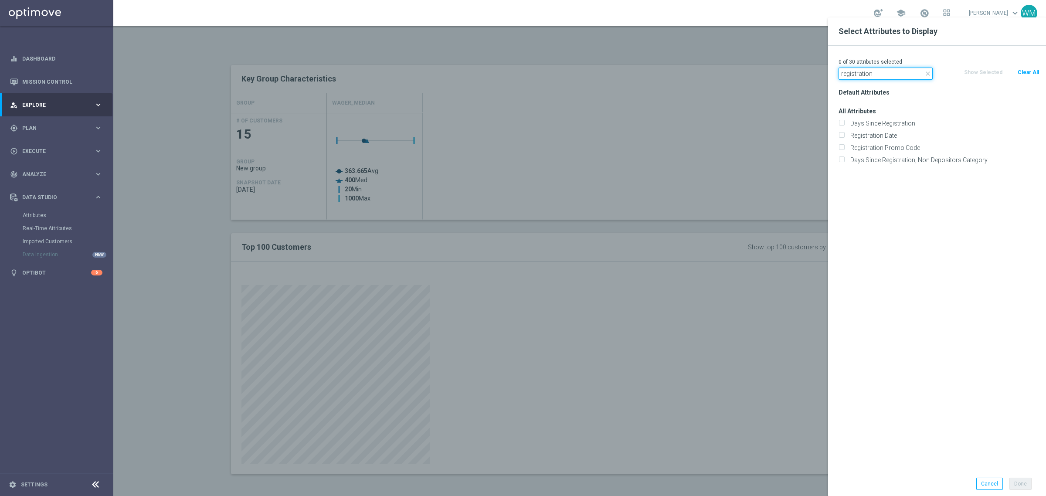
type input "registration"
click at [675, 129] on div at bounding box center [636, 265] width 1046 height 496
click at [991, 485] on button "Cancel" at bounding box center [990, 484] width 27 height 12
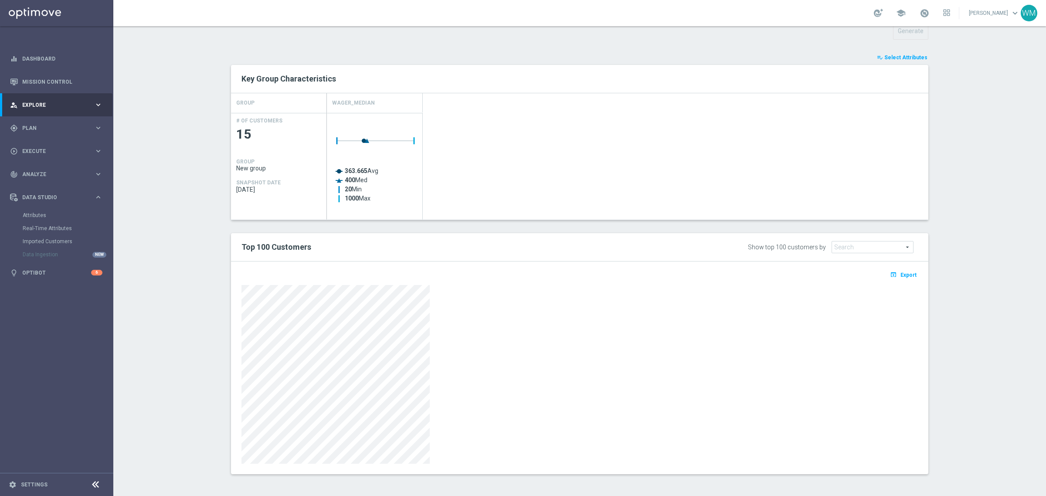
click at [912, 55] on span "Select Attributes" at bounding box center [906, 58] width 43 height 6
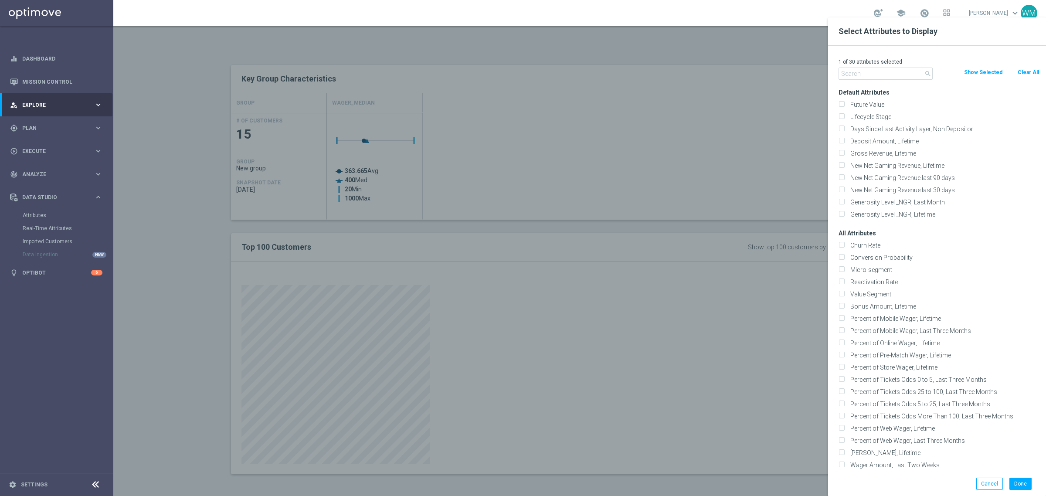
click at [1032, 72] on button "Clear All" at bounding box center [1028, 73] width 23 height 10
checkbox input "false"
click at [879, 72] on input "text" at bounding box center [886, 74] width 94 height 12
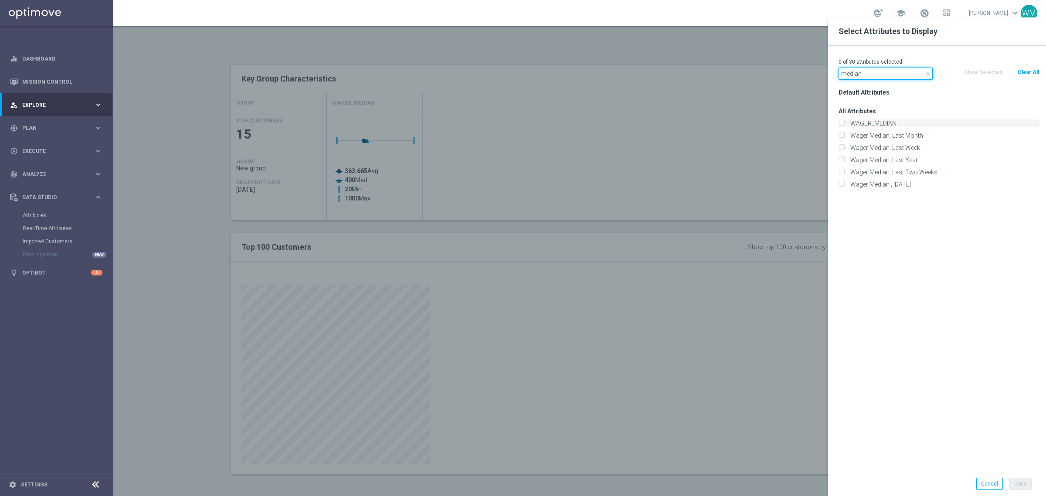
type input "median"
click at [883, 123] on label "WAGER_MEDIAN" at bounding box center [944, 123] width 192 height 8
click at [845, 123] on input "WAGER_MEDIAN" at bounding box center [842, 125] width 6 height 6
checkbox input "true"
click at [883, 151] on label "Wager Median, Last Week" at bounding box center [944, 148] width 192 height 8
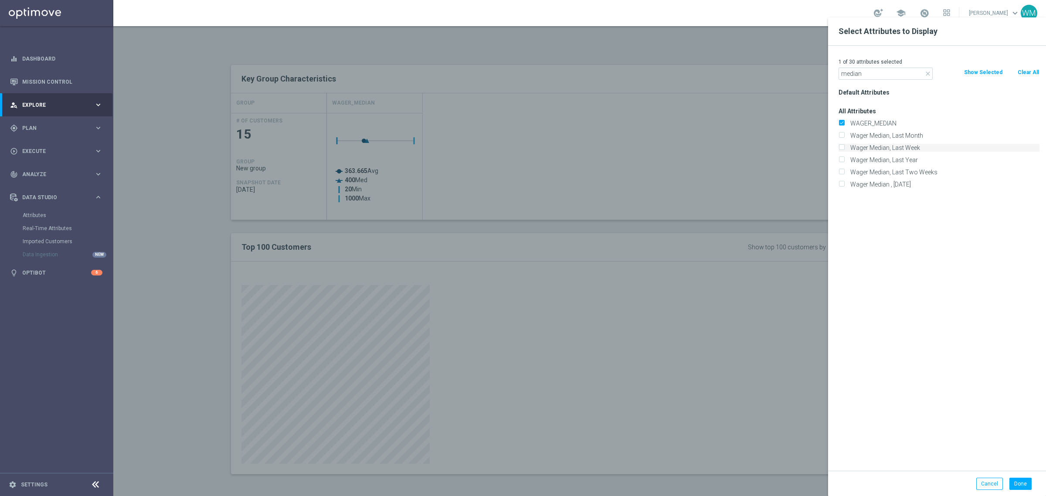
click at [845, 151] on input "Wager Median, Last Week" at bounding box center [842, 149] width 6 height 6
checkbox input "true"
click at [884, 172] on label "Wager Median, Last Two Weeks" at bounding box center [944, 172] width 192 height 8
click at [845, 172] on input "Wager Median, Last Two Weeks" at bounding box center [842, 173] width 6 height 6
checkbox input "true"
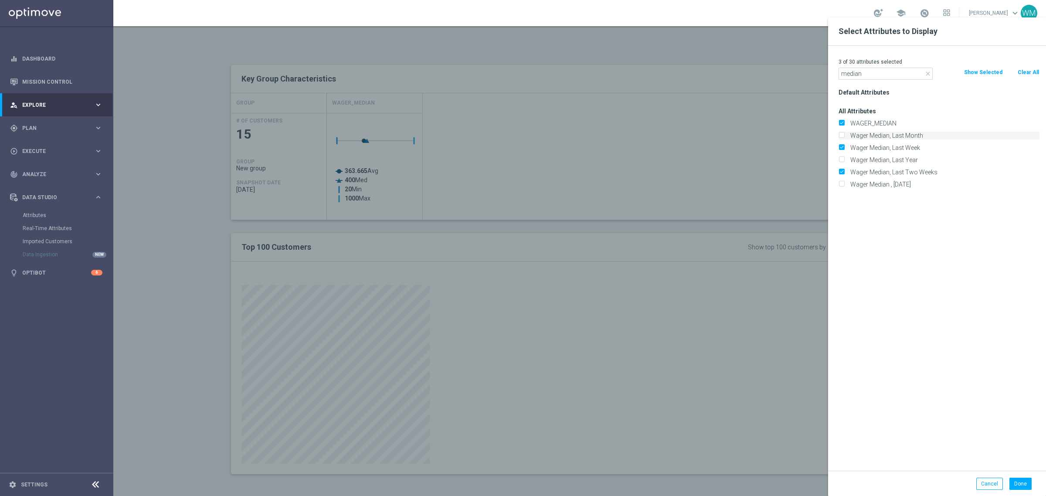
click at [886, 136] on label "Wager Median, Last Month" at bounding box center [944, 136] width 192 height 8
click at [845, 136] on input "Wager Median, Last Month" at bounding box center [842, 137] width 6 height 6
checkbox input "true"
click at [1024, 480] on button "Done" at bounding box center [1021, 484] width 22 height 12
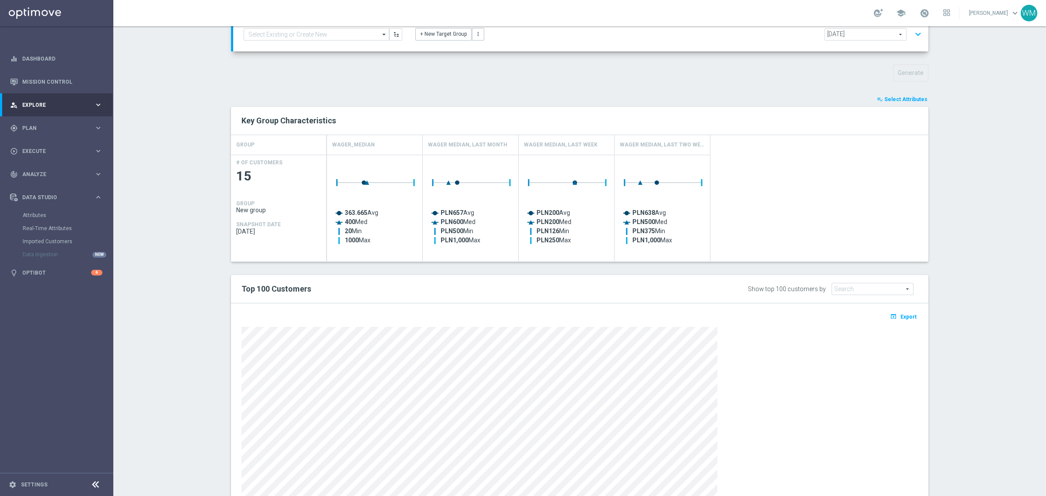
scroll to position [10, 0]
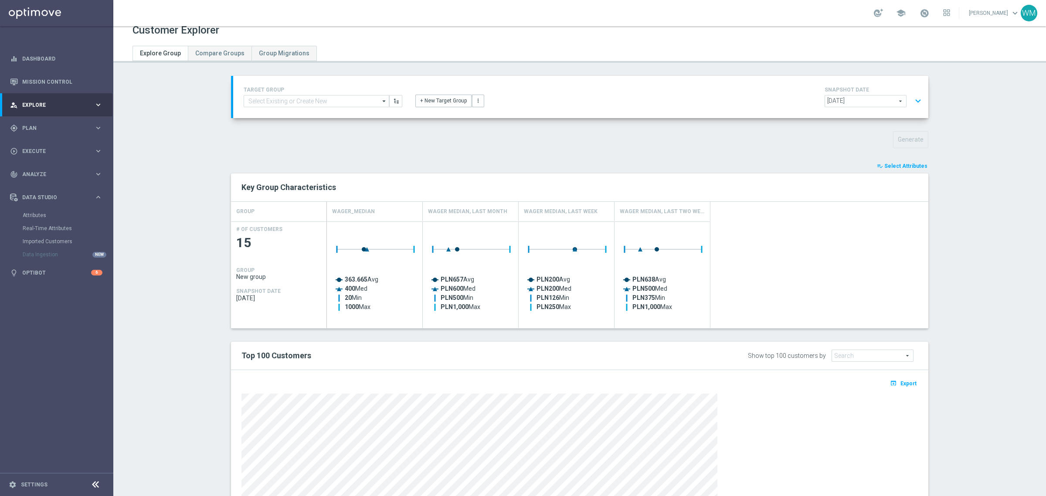
drag, startPoint x: 892, startPoint y: 168, endPoint x: 897, endPoint y: 204, distance: 36.1
click at [892, 168] on span "Select Attributes" at bounding box center [906, 166] width 43 height 6
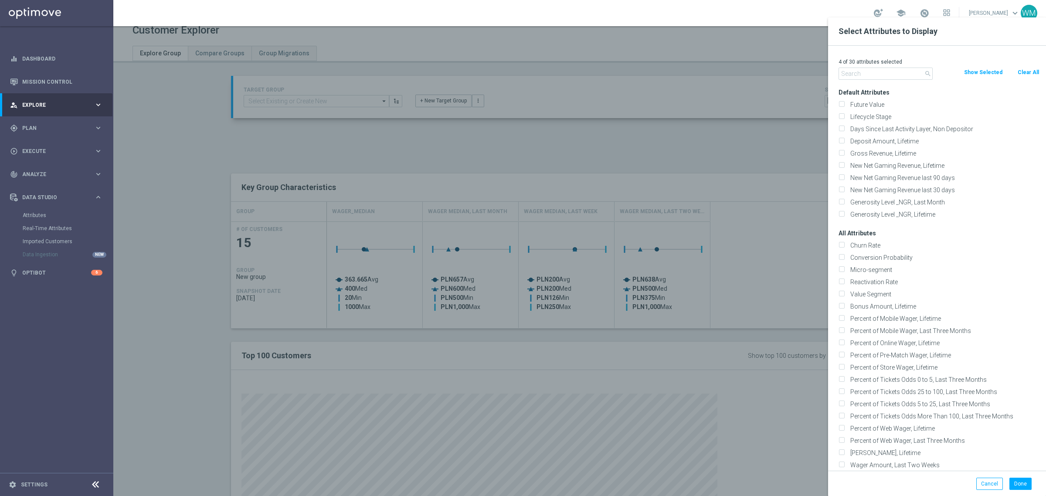
click at [881, 72] on input "text" at bounding box center [886, 74] width 94 height 12
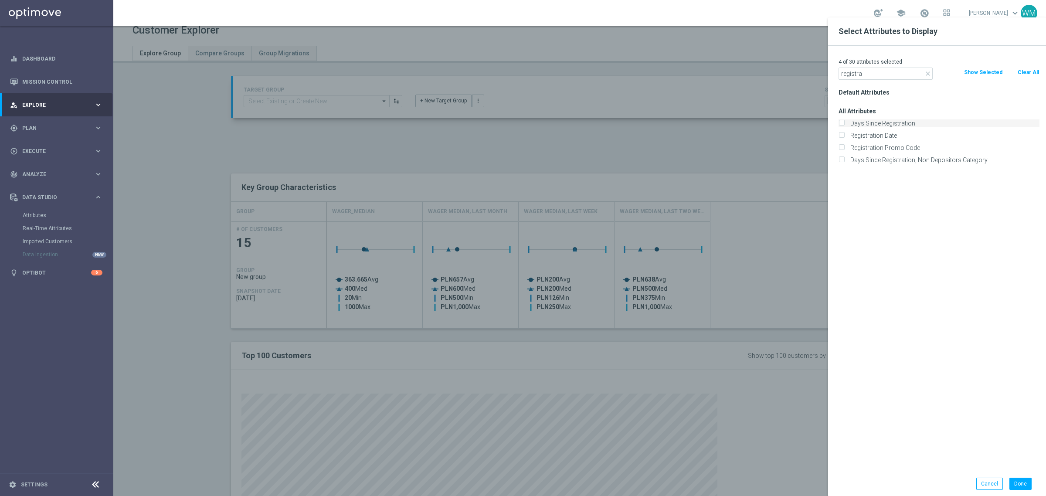
type input "registra"
click at [870, 121] on label "Days Since Registration" at bounding box center [944, 123] width 192 height 8
click at [845, 122] on input "Days Since Registration" at bounding box center [842, 125] width 6 height 6
checkbox input "true"
click at [1022, 487] on button "Done" at bounding box center [1021, 484] width 22 height 12
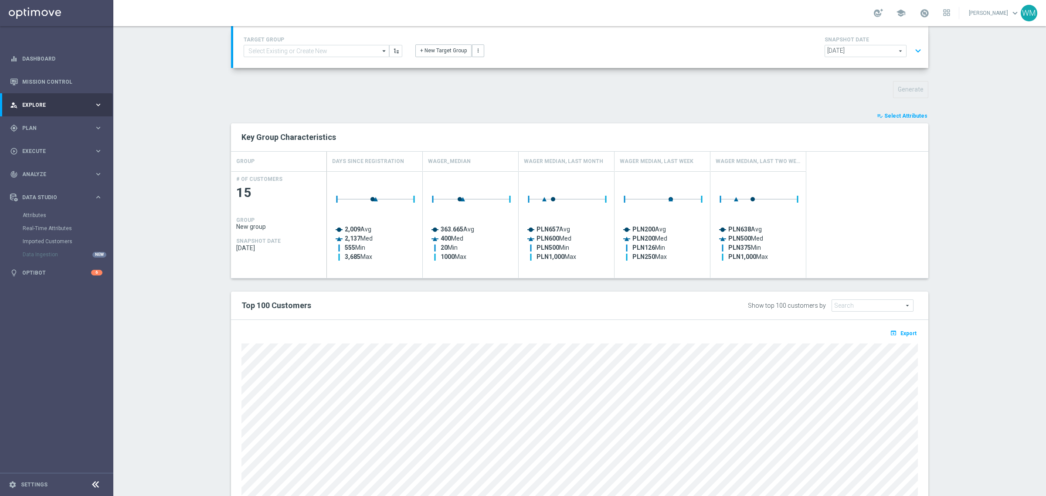
scroll to position [119, 0]
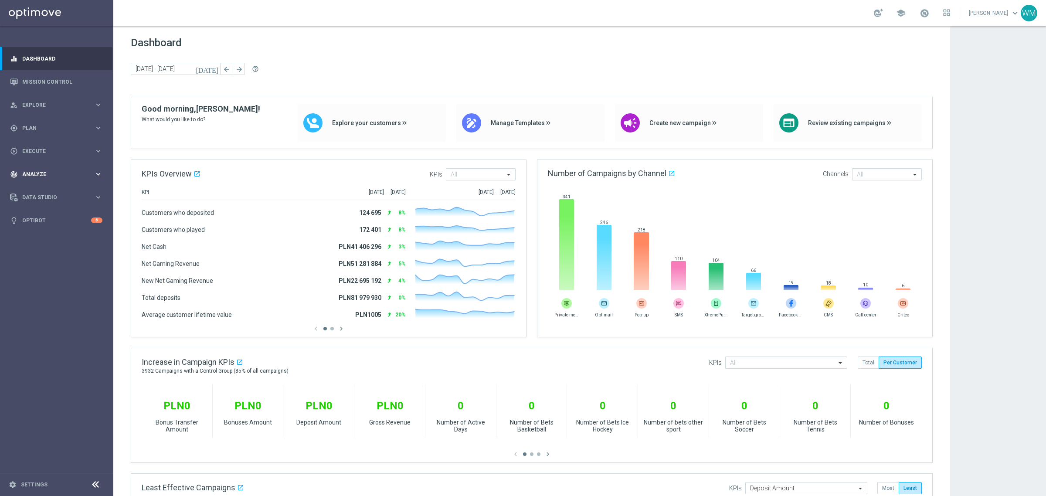
click at [31, 179] on div "track_changes Analyze keyboard_arrow_right" at bounding box center [56, 174] width 112 height 23
click at [44, 194] on link "Customer 360" at bounding box center [57, 192] width 68 height 7
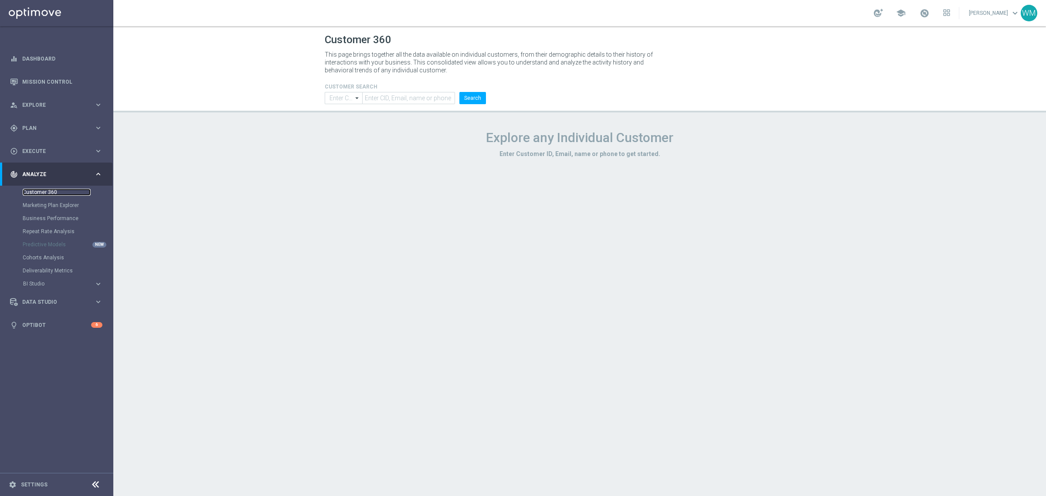
type input "Contains"
click at [423, 99] on input "text" at bounding box center [408, 98] width 93 height 12
paste input "WAGER_MEDIAN"
type input "WAGER_MEDIAN"
click at [62, 104] on span "Explore" at bounding box center [58, 104] width 72 height 5
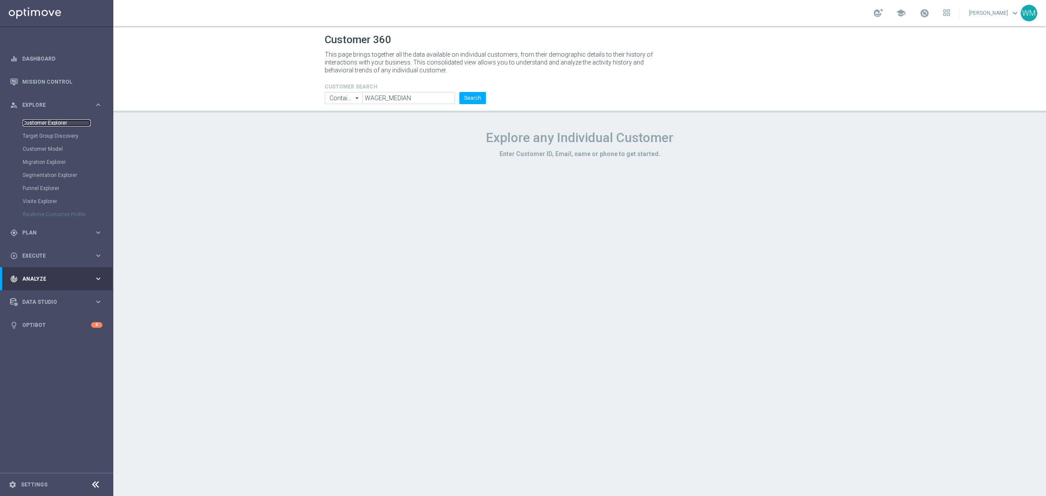
click at [58, 120] on link "Customer Explorer" at bounding box center [57, 122] width 68 height 7
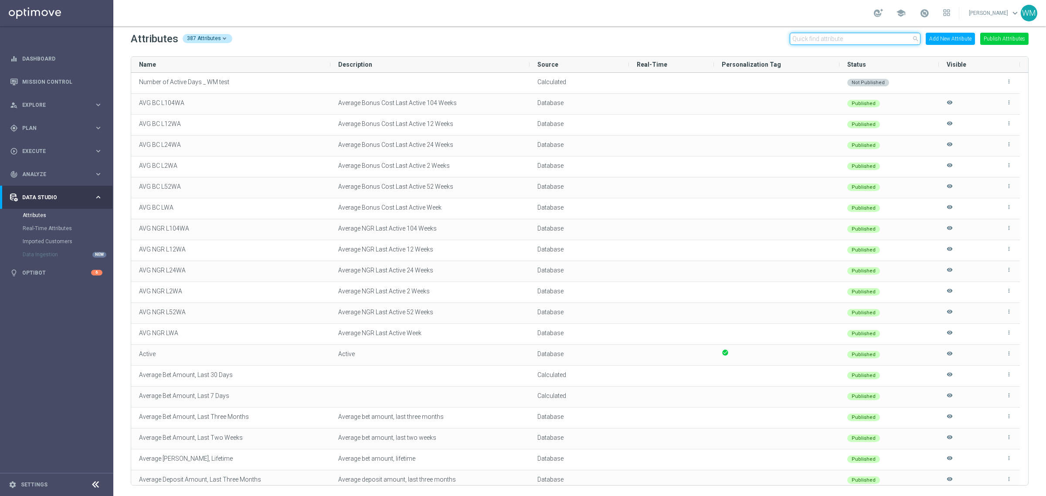
click at [823, 40] on input "text" at bounding box center [855, 39] width 131 height 12
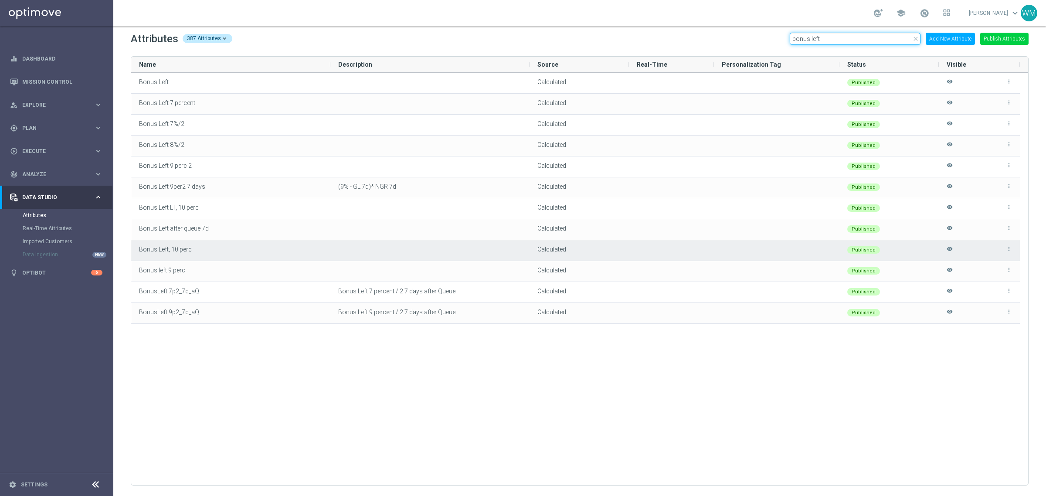
type input "bonus left"
click at [1009, 249] on icon "more_vert" at bounding box center [1009, 249] width 6 height 6
click at [991, 247] on span "Edit" at bounding box center [989, 245] width 9 height 7
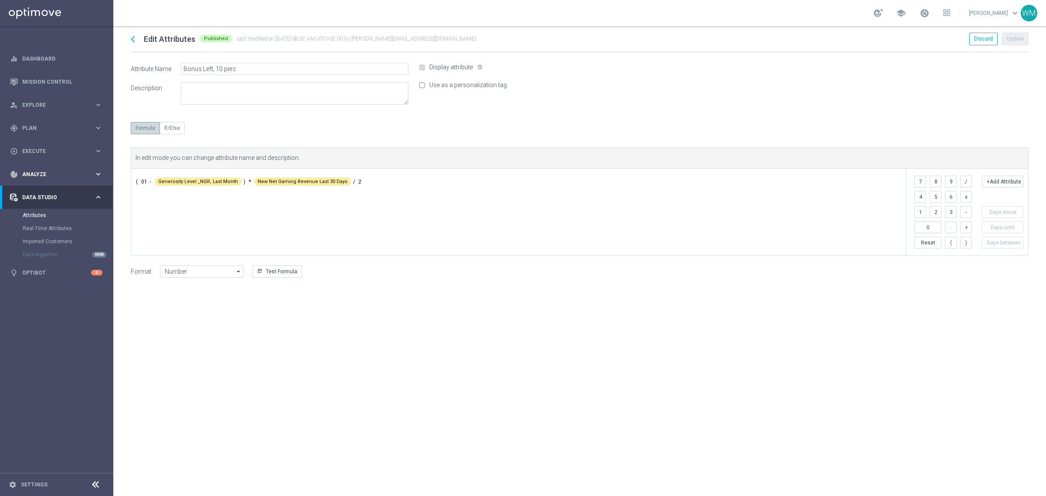
drag, startPoint x: 362, startPoint y: 182, endPoint x: 101, endPoint y: 177, distance: 261.6
click at [101, 177] on main "equalizer Dashboard Mission Control" at bounding box center [523, 248] width 1046 height 496
click at [134, 36] on icon "chevron_left" at bounding box center [132, 39] width 13 height 13
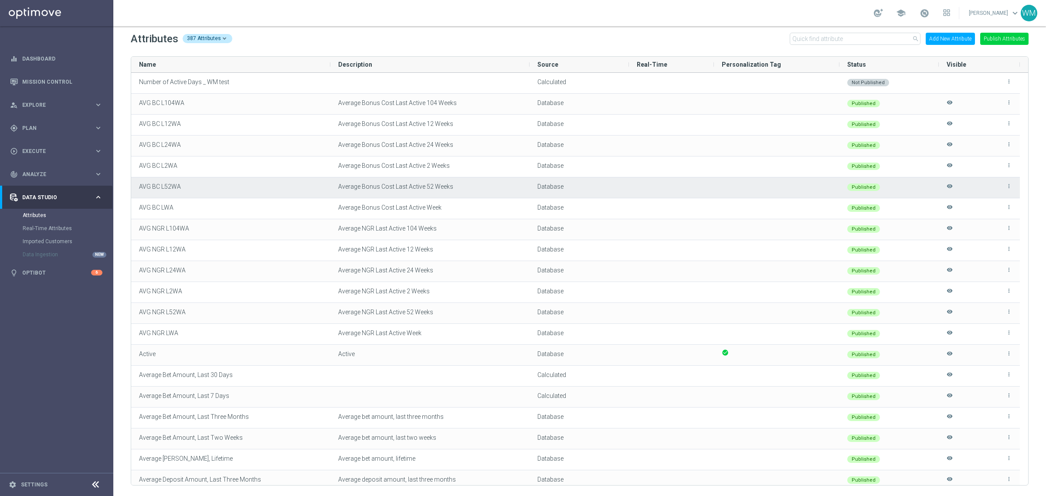
click at [724, 180] on div at bounding box center [777, 187] width 126 height 20
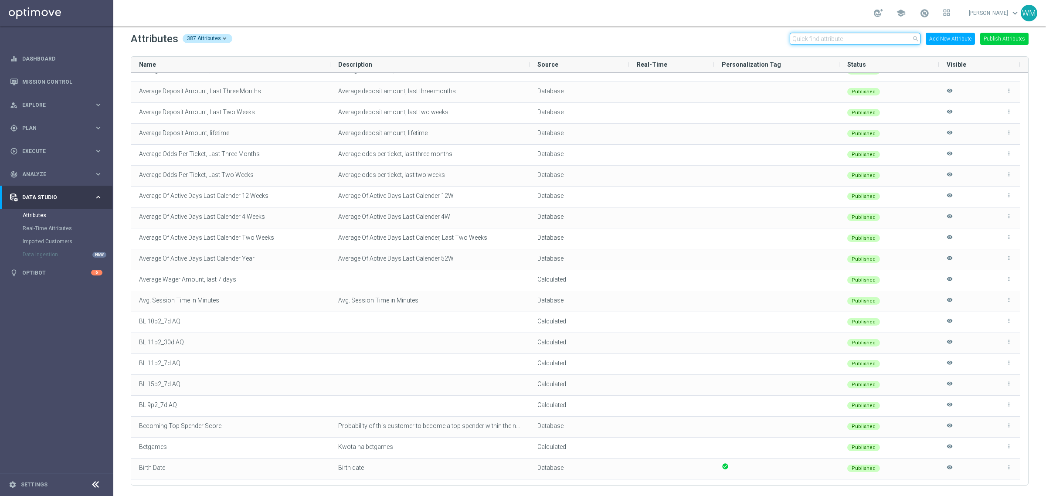
click at [873, 44] on input "text" at bounding box center [855, 39] width 131 height 12
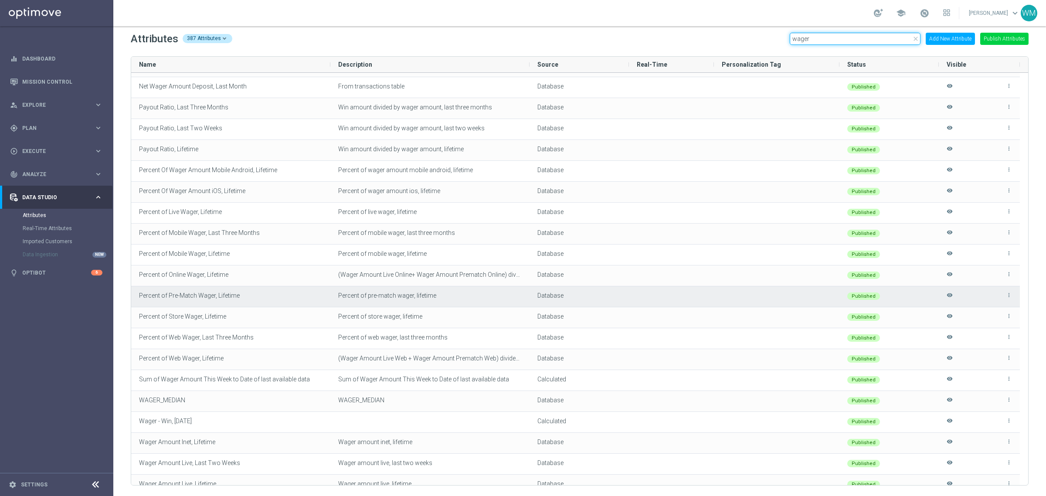
scroll to position [109, 0]
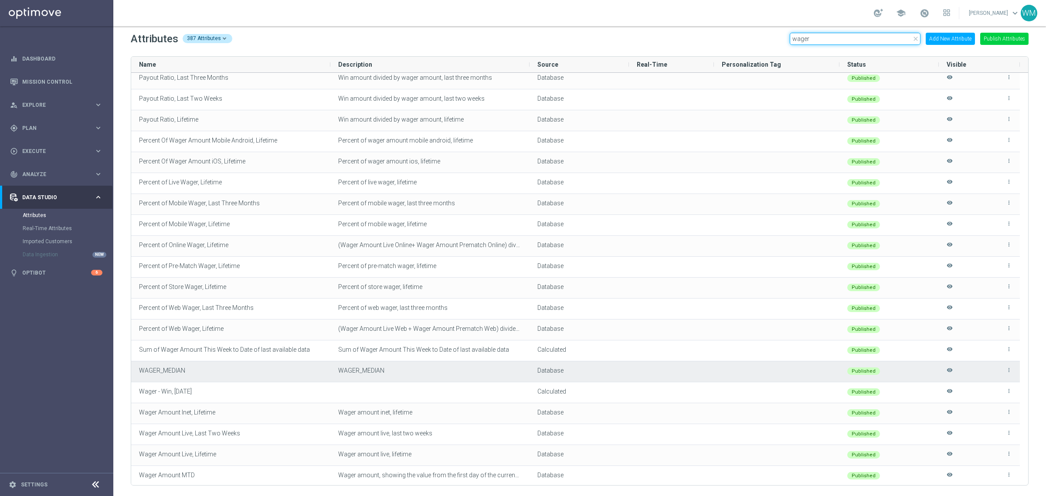
type input "wager"
click at [1008, 373] on icon "more_vert" at bounding box center [1009, 370] width 6 height 6
click at [999, 363] on li "edit Edit" at bounding box center [990, 367] width 35 height 12
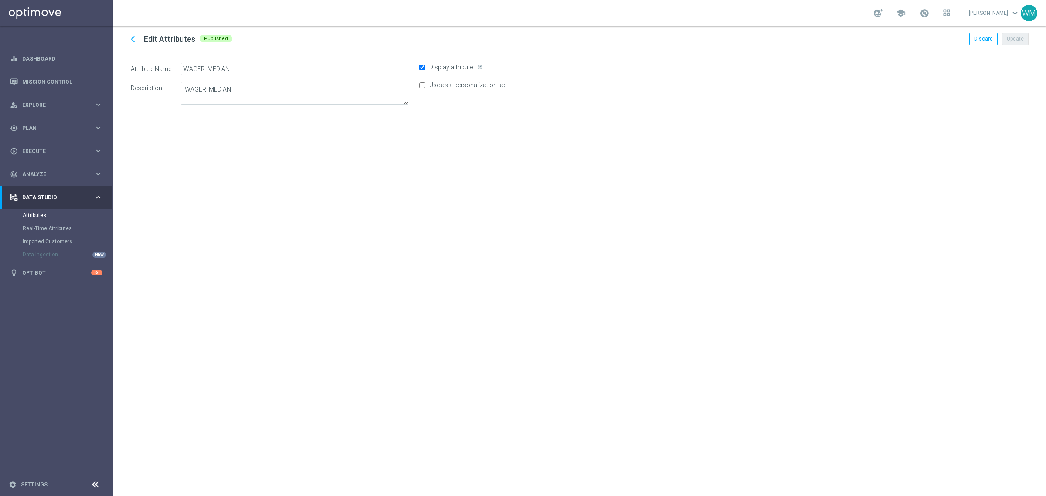
click at [134, 38] on icon "chevron_left" at bounding box center [132, 39] width 13 height 13
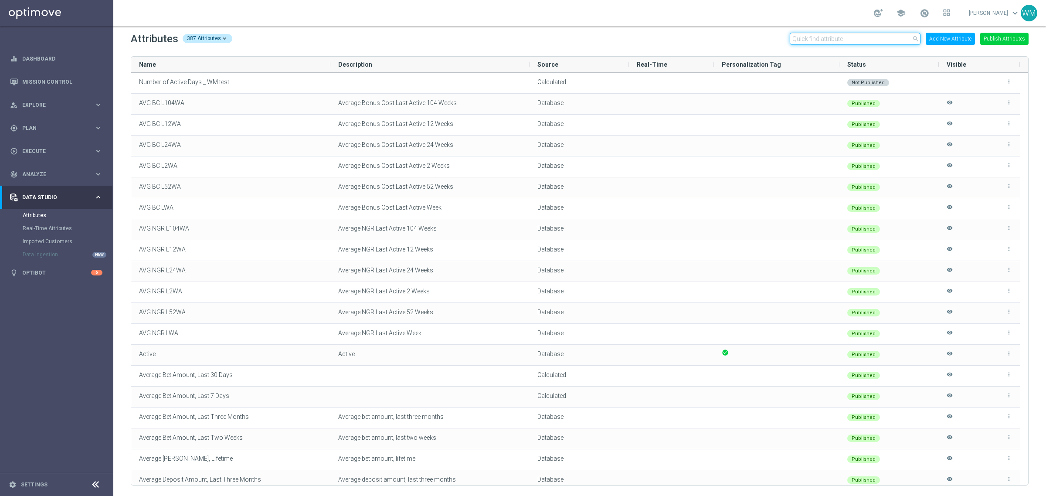
click at [827, 44] on input "text" at bounding box center [855, 39] width 131 height 12
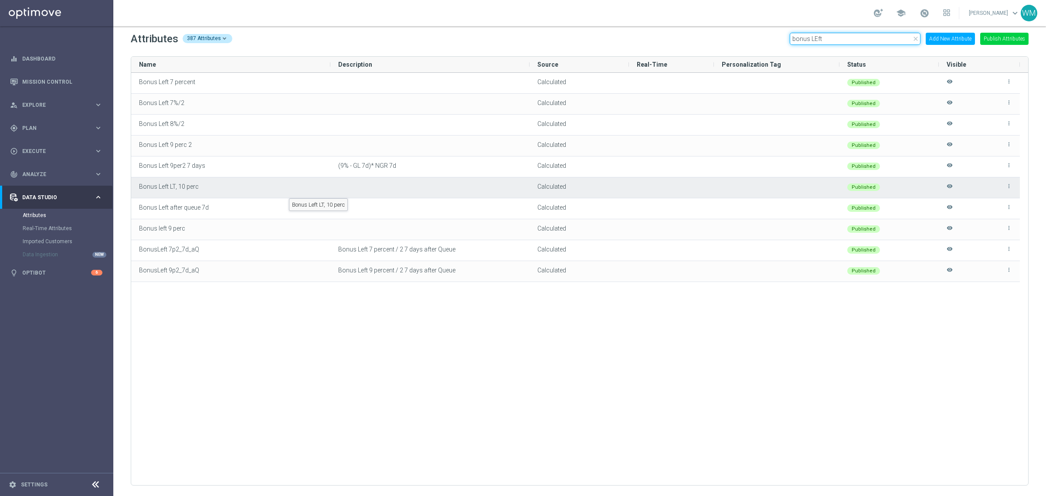
type input "bonus LEft"
click at [195, 187] on span "Bonus Left LT, 10 perc" at bounding box center [169, 186] width 60 height 7
click at [1009, 186] on icon "more_vert" at bounding box center [1009, 186] width 6 height 6
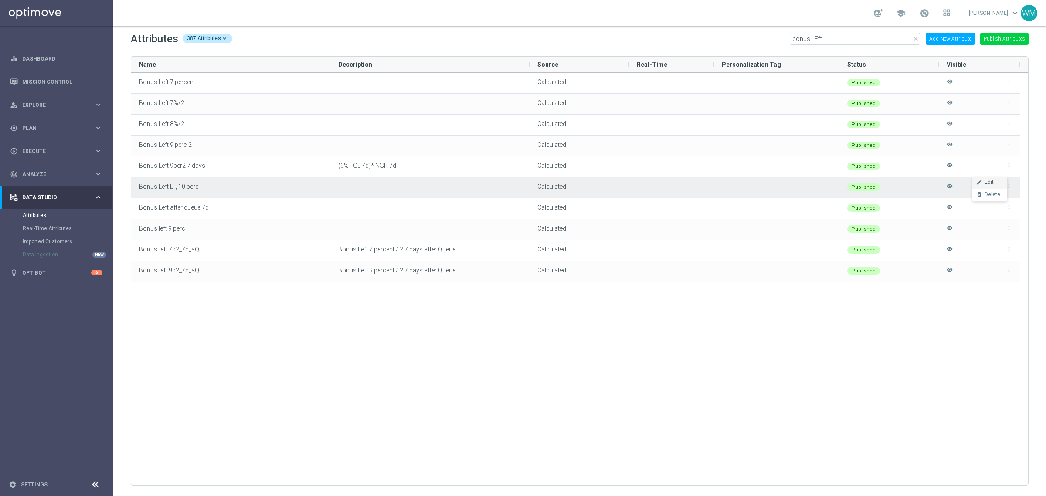
click at [992, 184] on span "Edit" at bounding box center [989, 182] width 9 height 7
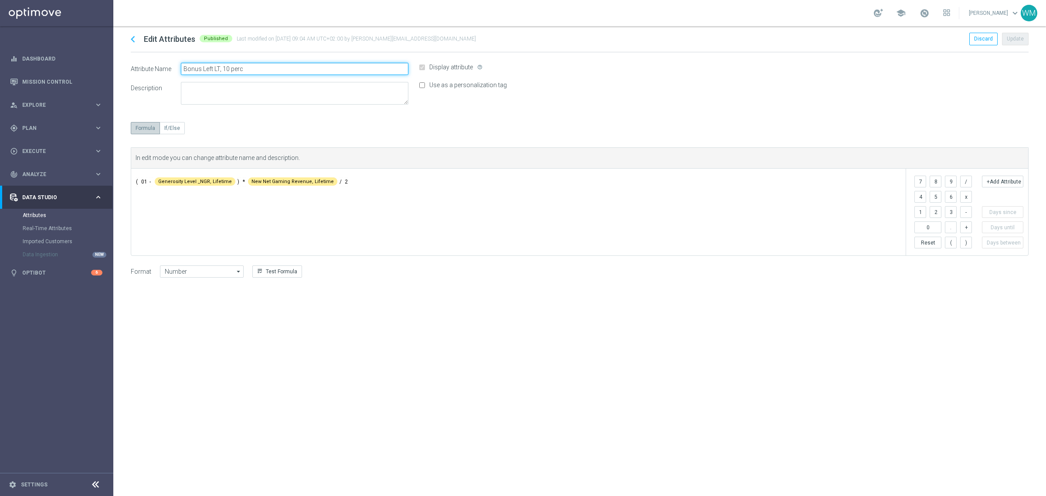
click at [250, 71] on input "Bonus Left LT, 10 perc" at bounding box center [295, 69] width 228 height 12
click at [44, 214] on link "Attributes" at bounding box center [57, 215] width 68 height 7
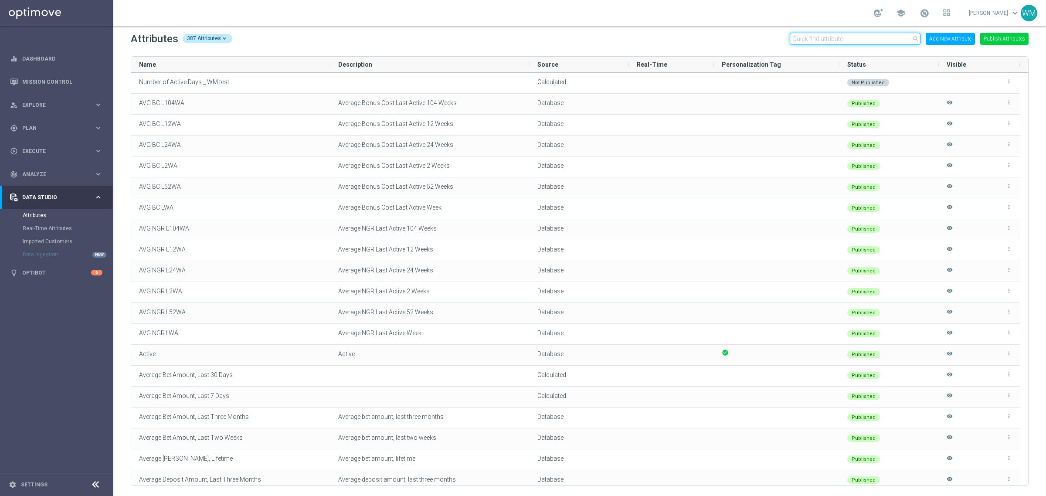
click at [834, 40] on input "text" at bounding box center [855, 39] width 131 height 12
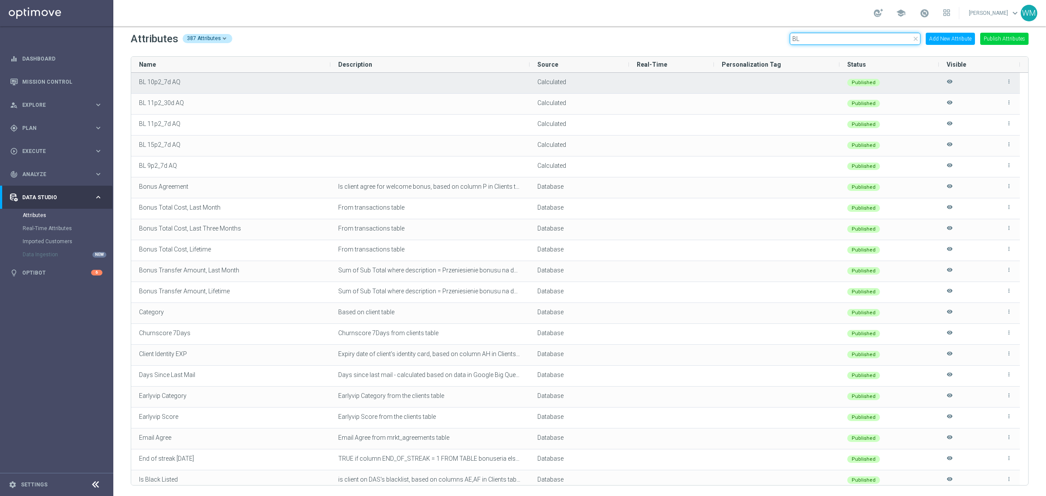
type input "BL"
click at [171, 85] on span "BL 10p2_7d AQ" at bounding box center [159, 81] width 41 height 7
click at [1010, 82] on icon "more_vert" at bounding box center [1009, 81] width 6 height 6
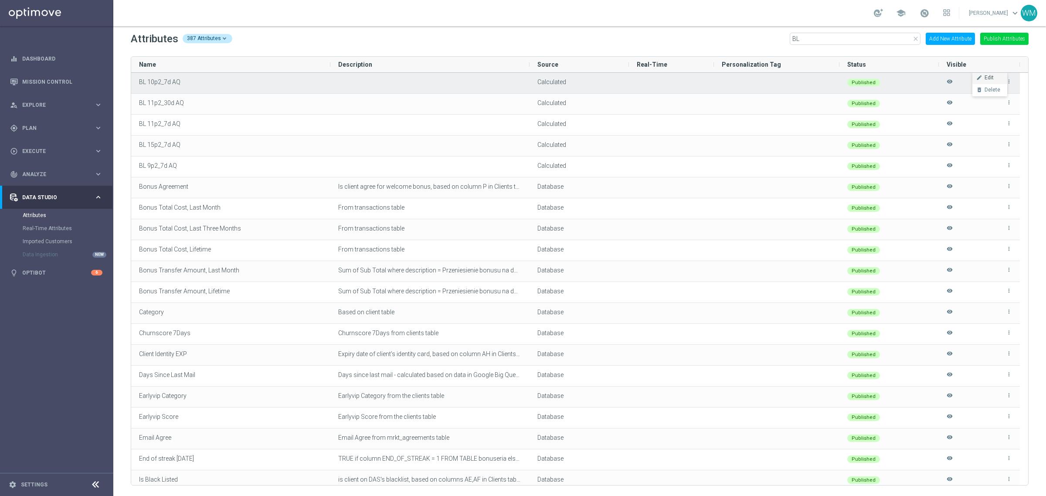
click at [999, 78] on li "edit Edit" at bounding box center [990, 78] width 35 height 12
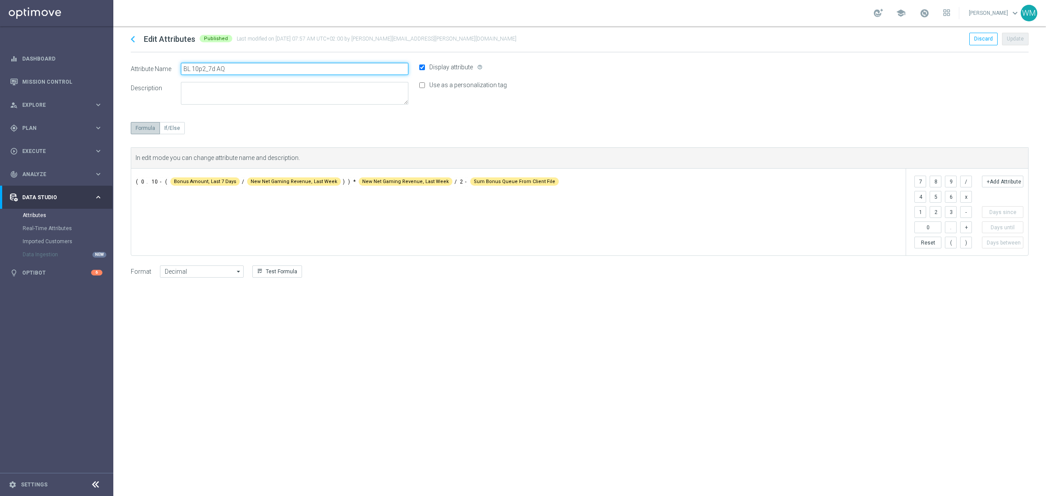
click at [256, 72] on input "BL 10p2_7d AQ" at bounding box center [295, 69] width 228 height 12
click at [580, 113] on div "chevron_left Edit Attributes Published Last modified on 23 Sept 2024 at 07:57 A…" at bounding box center [579, 261] width 933 height 470
click at [135, 40] on icon "chevron_left" at bounding box center [132, 39] width 13 height 13
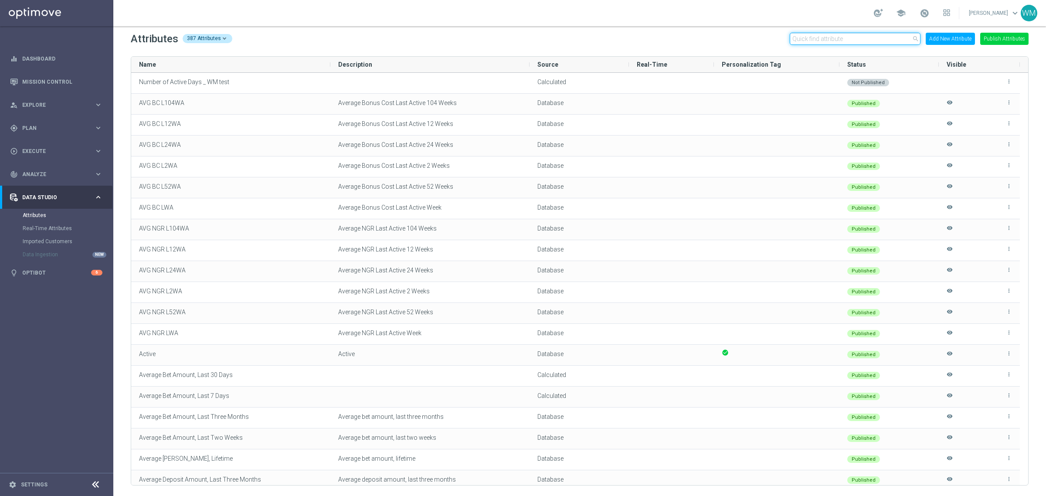
click at [807, 44] on input "text" at bounding box center [855, 39] width 131 height 12
paste input "Bonus Left LT, 10 perc"
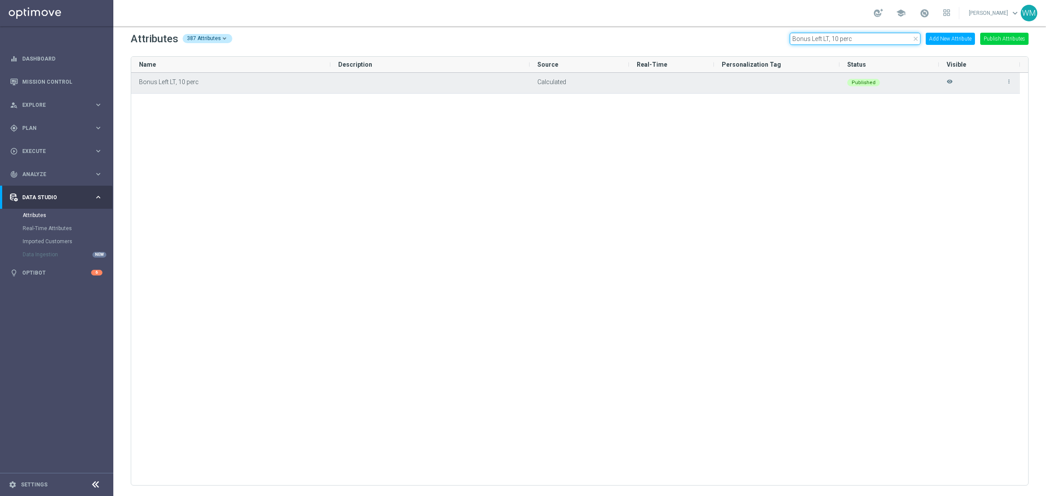
type input "Bonus Left LT, 10 perc"
click at [1012, 84] on icon "more_vert" at bounding box center [1009, 81] width 6 height 6
click at [995, 81] on li "edit Edit" at bounding box center [990, 78] width 35 height 12
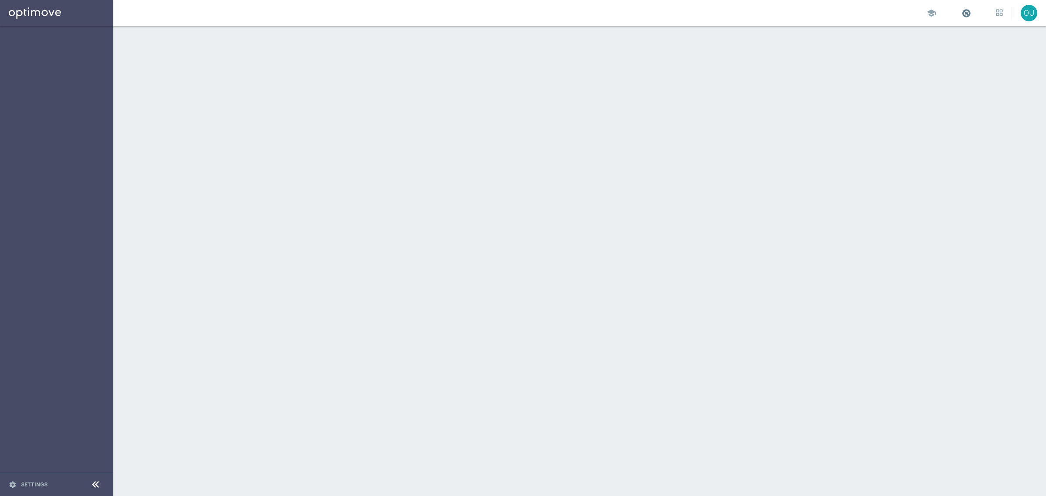
click at [962, 13] on span at bounding box center [967, 13] width 10 height 10
